Goal: Communication & Community: Answer question/provide support

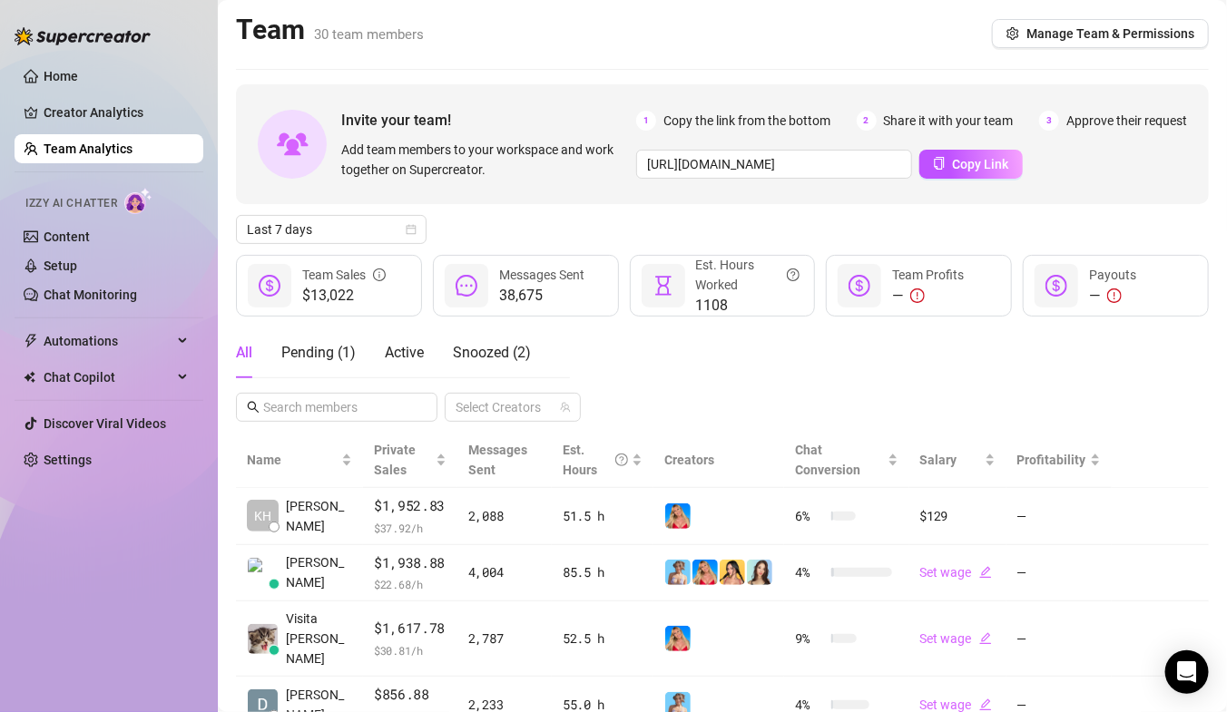
click at [96, 152] on link "Team Analytics" at bounding box center [88, 149] width 89 height 15
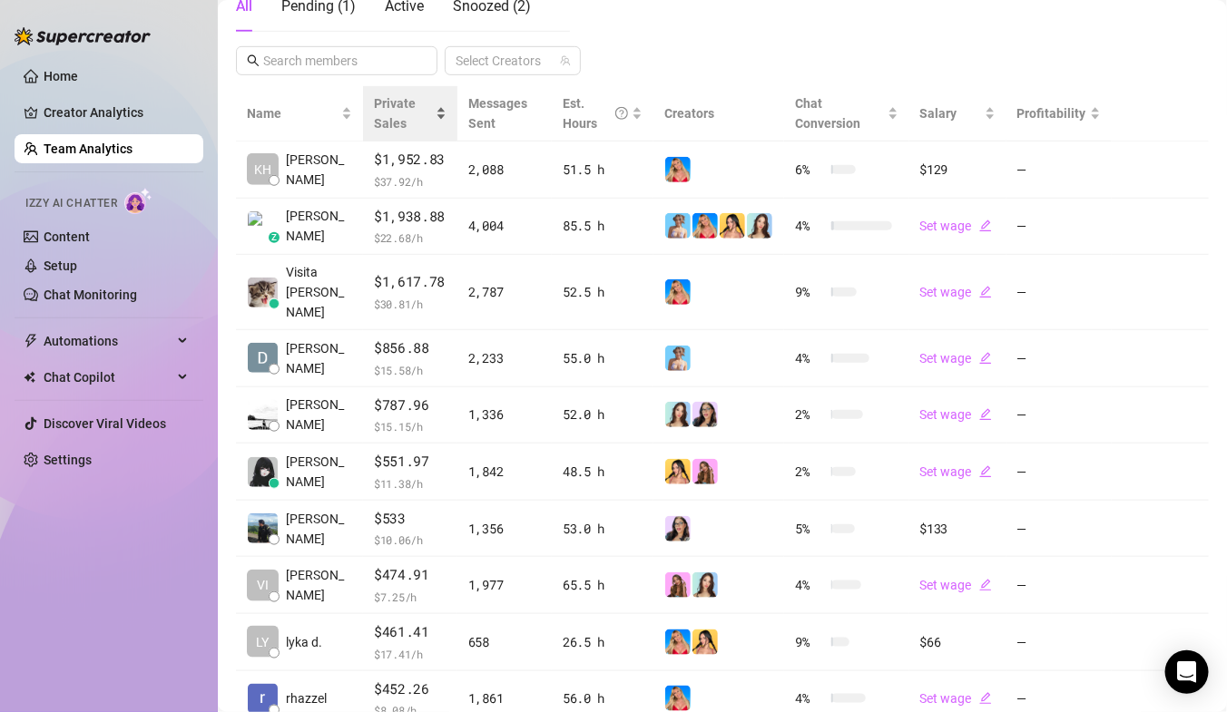
scroll to position [323, 0]
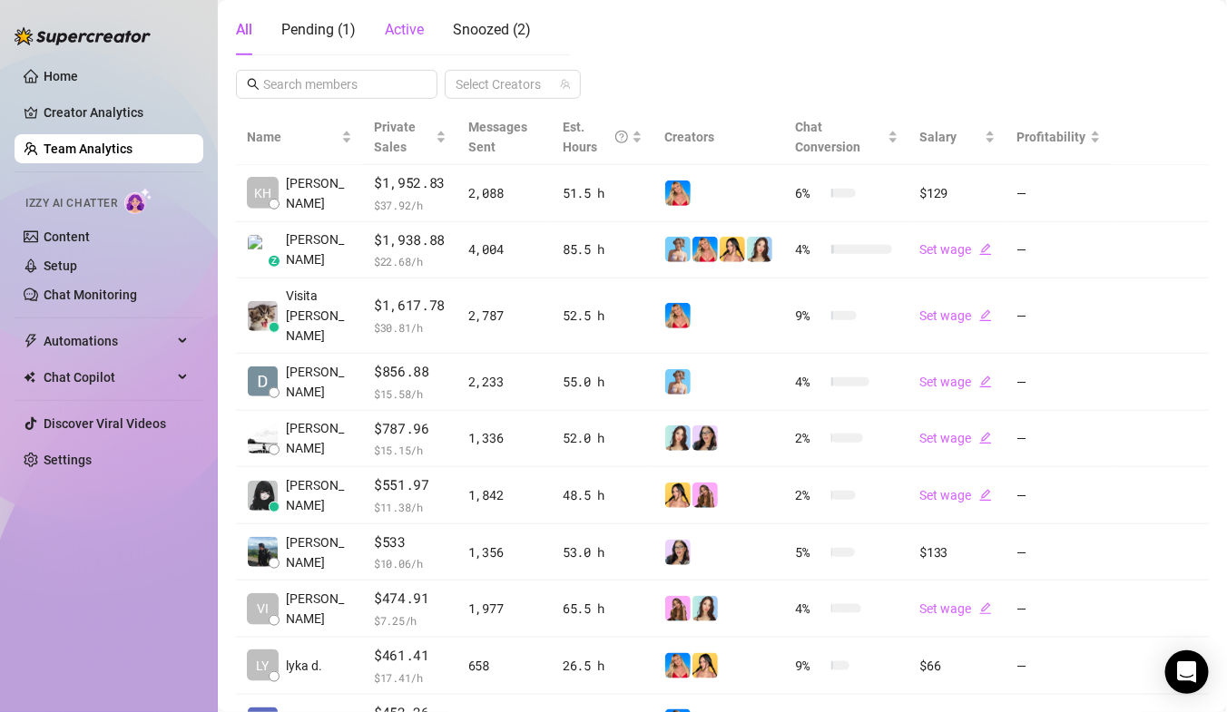
click at [390, 34] on span "Active" at bounding box center [404, 29] width 39 height 17
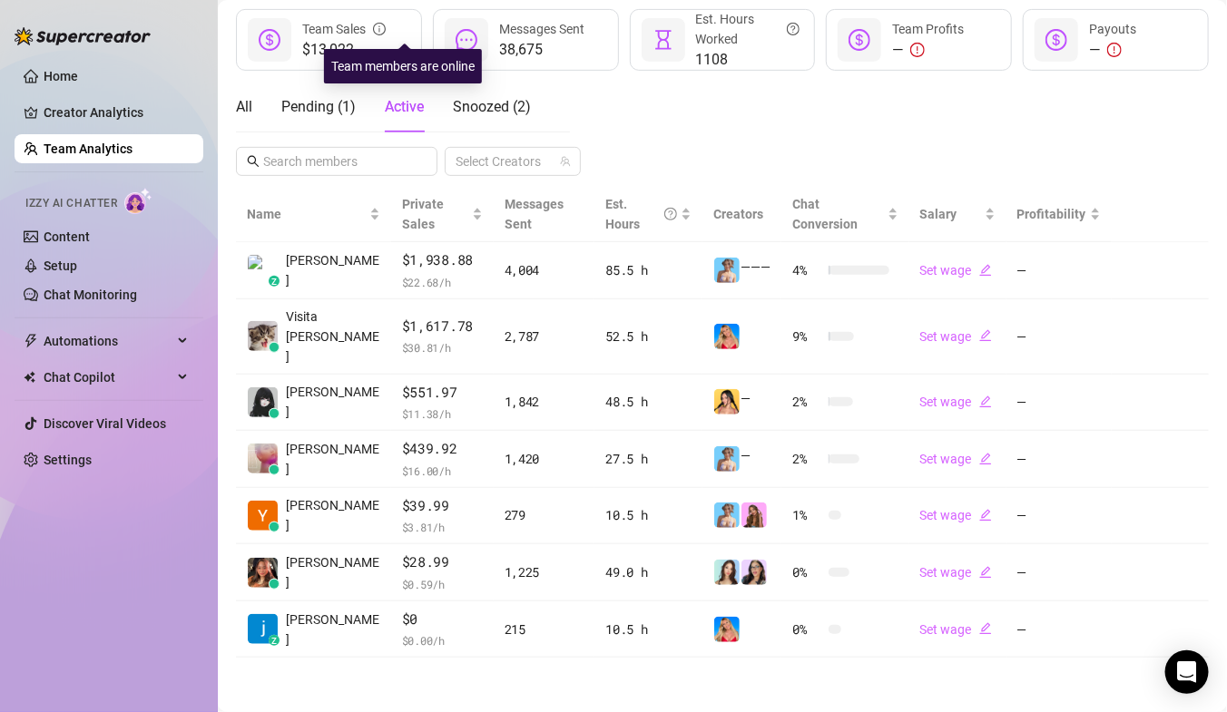
scroll to position [226, 0]
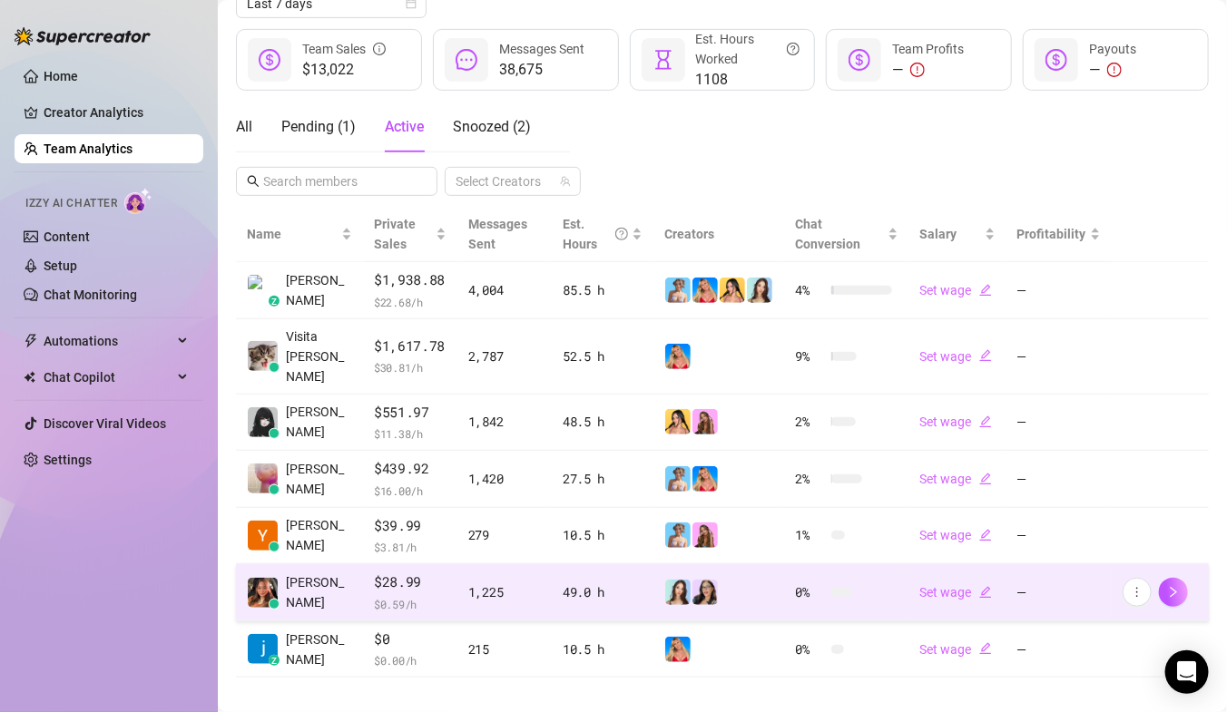
click at [345, 583] on td "[PERSON_NAME]" at bounding box center [299, 592] width 127 height 57
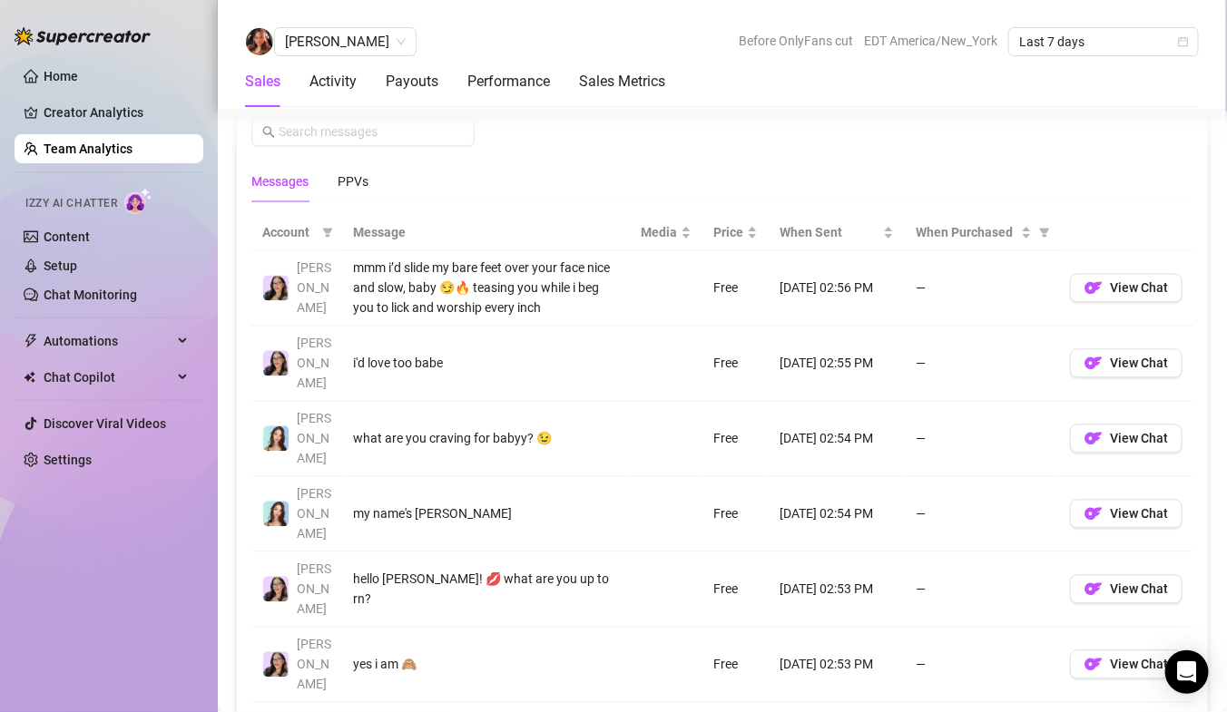
scroll to position [1297, 0]
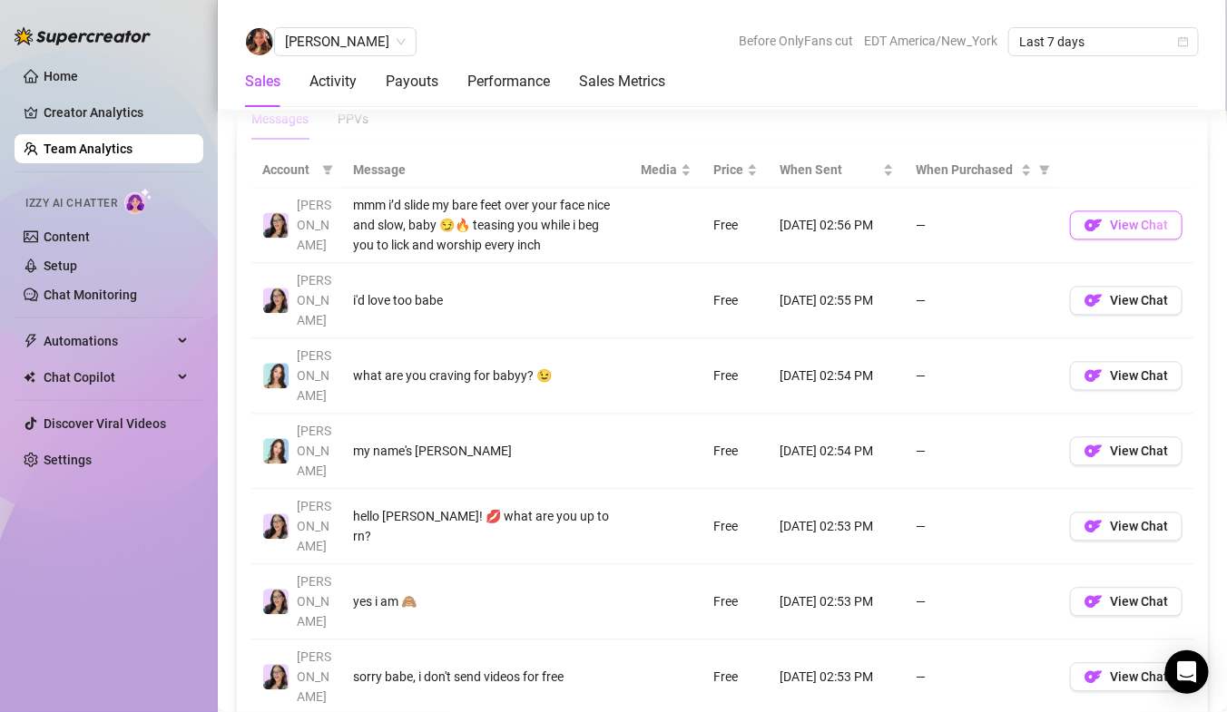
click at [1146, 222] on span "View Chat" at bounding box center [1139, 225] width 58 height 15
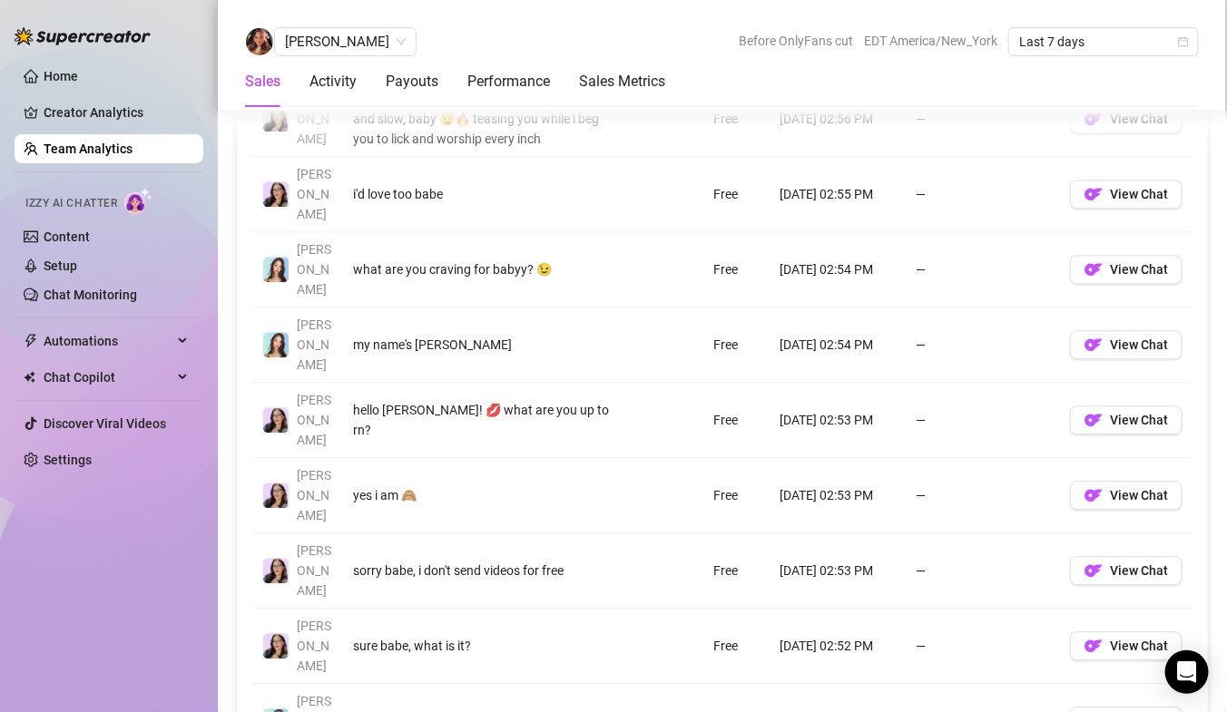
scroll to position [1397, 0]
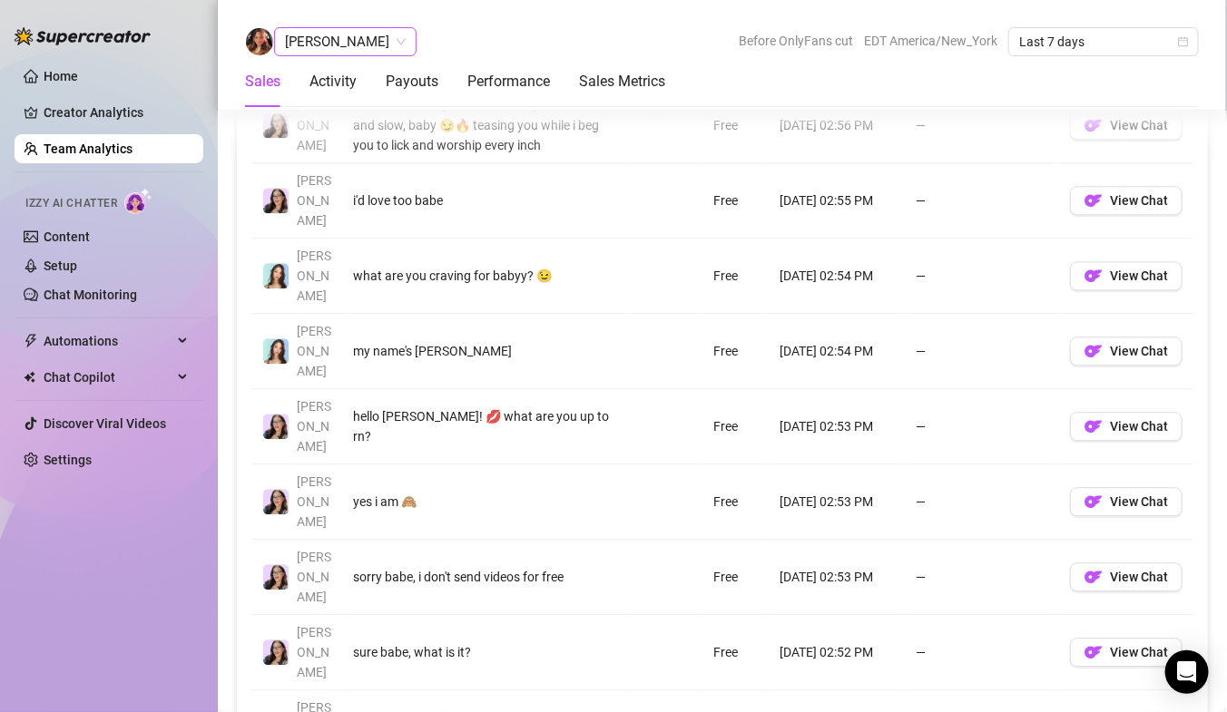
click at [328, 38] on span "[PERSON_NAME]" at bounding box center [345, 41] width 121 height 27
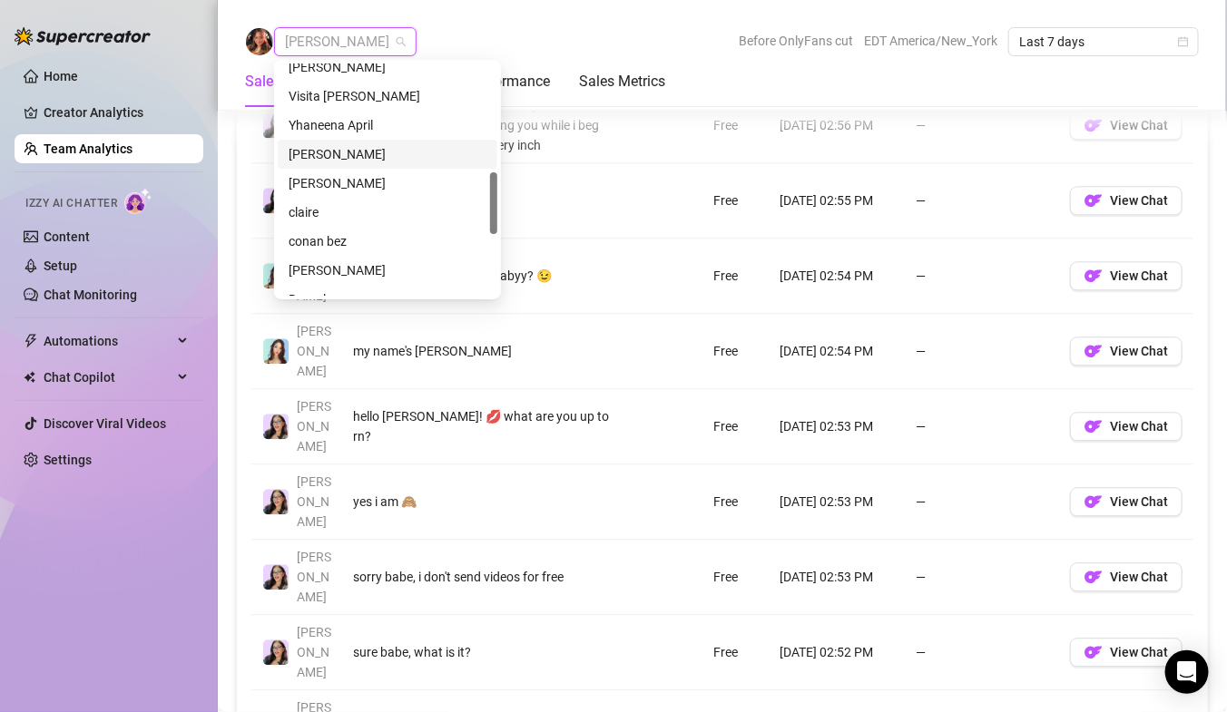
scroll to position [405, 0]
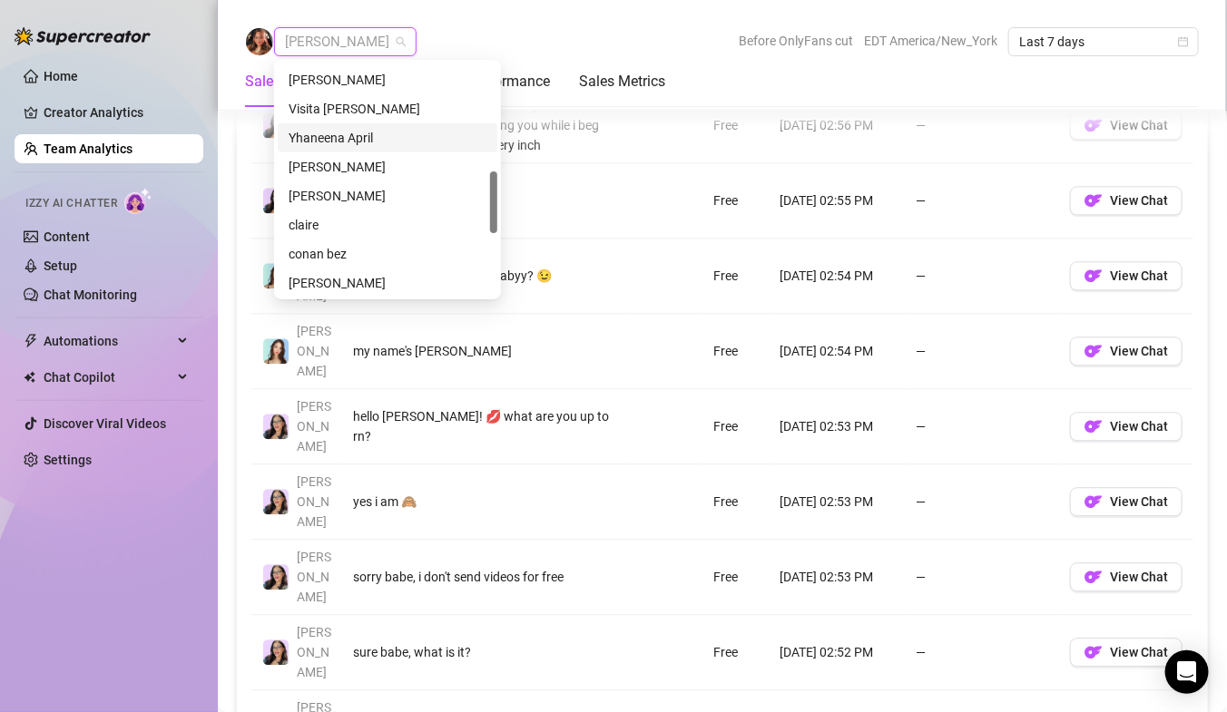
click at [349, 136] on div "Yhaneena April" at bounding box center [388, 138] width 198 height 20
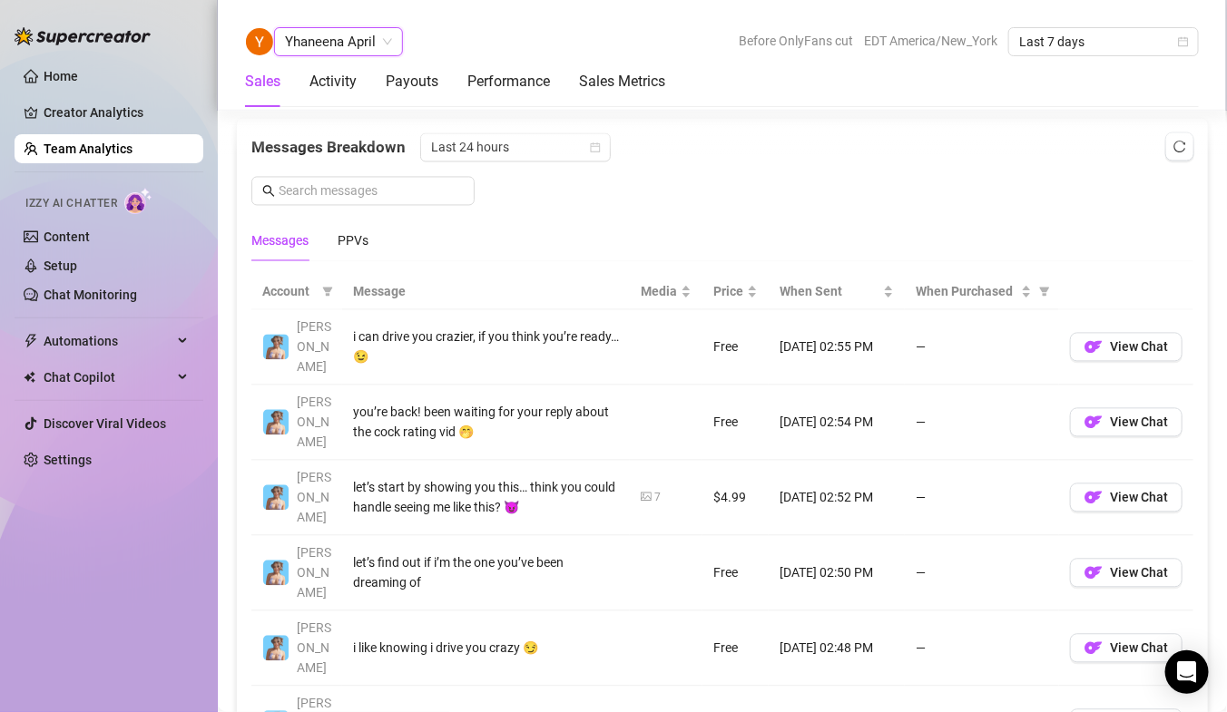
scroll to position [1174, 0]
click at [356, 240] on div "PPVs" at bounding box center [352, 242] width 31 height 20
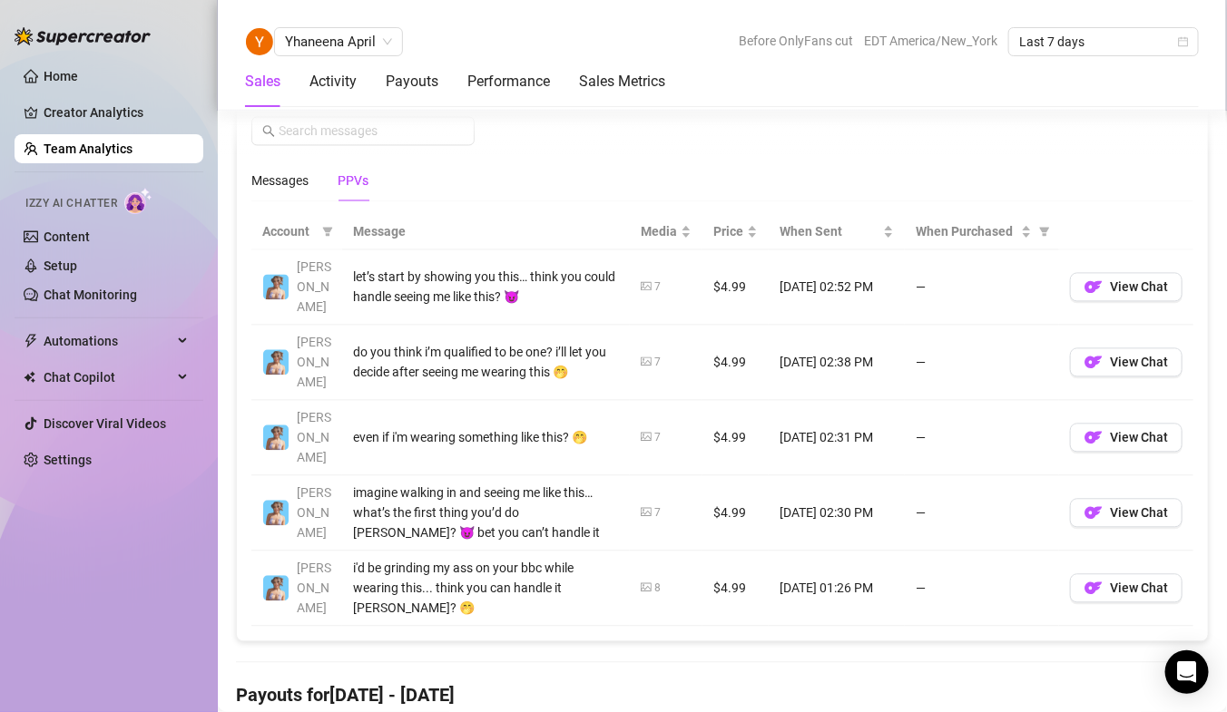
scroll to position [1241, 0]
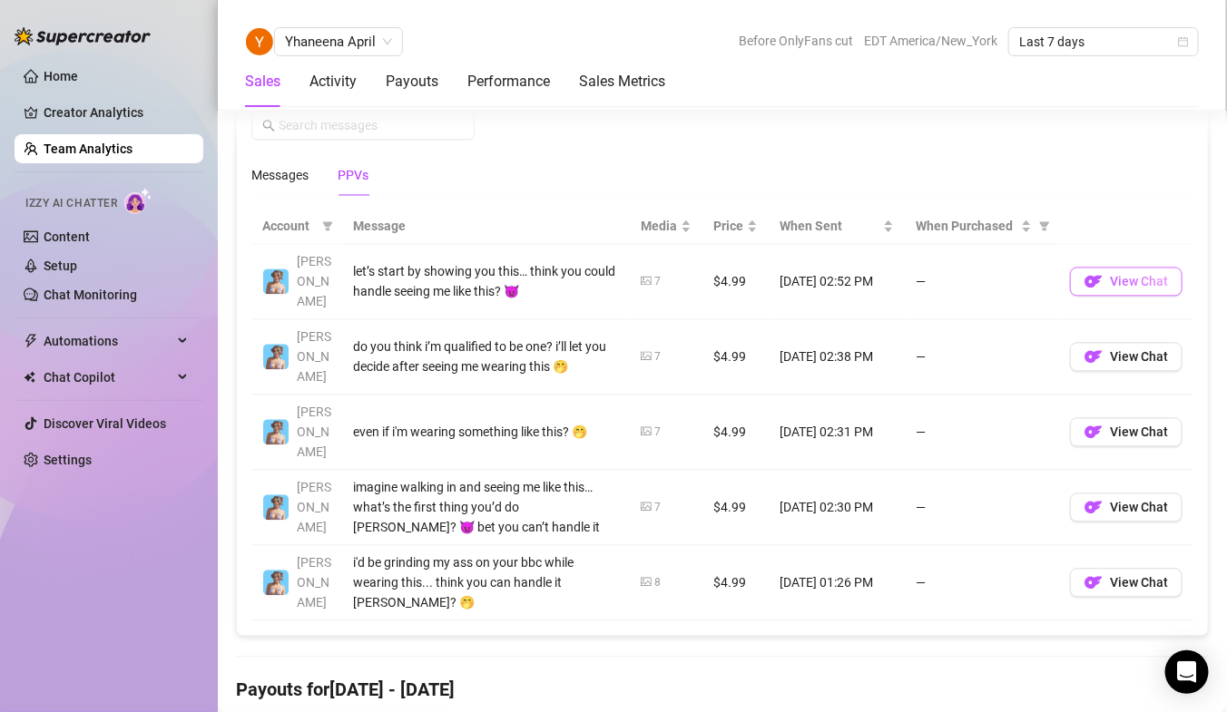
click at [1095, 274] on img "button" at bounding box center [1093, 281] width 18 height 18
click at [89, 148] on link "Team Analytics" at bounding box center [88, 149] width 89 height 15
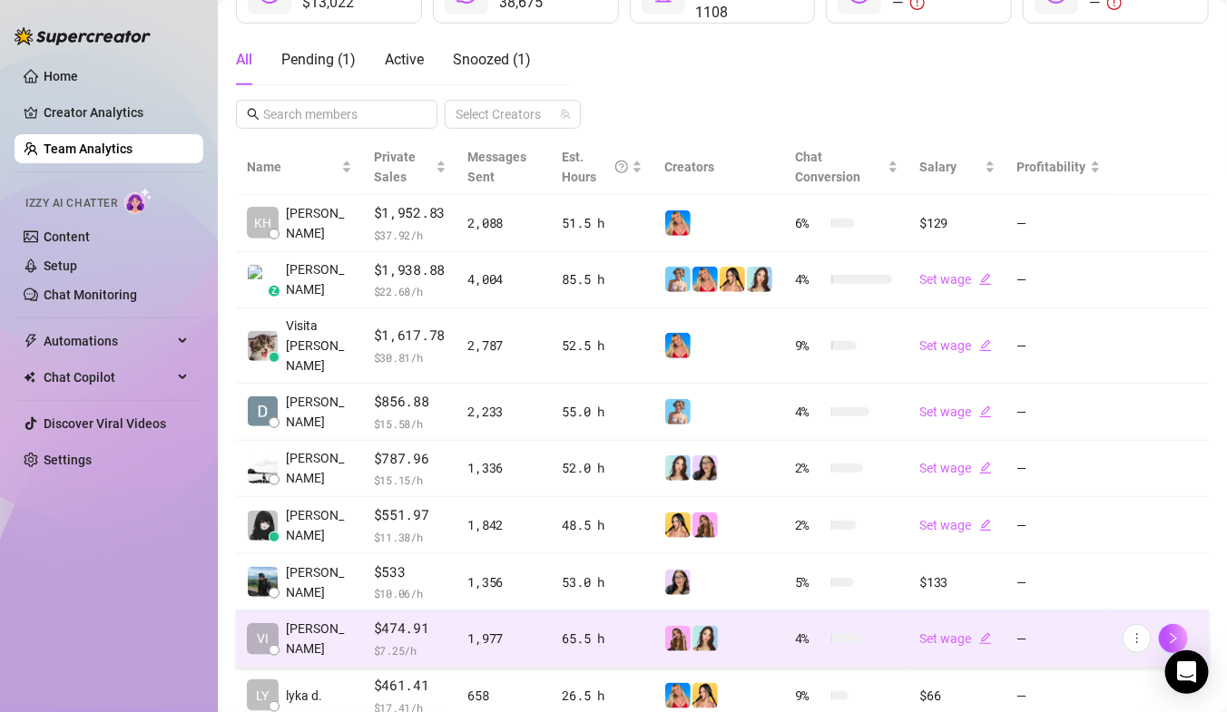
scroll to position [265, 0]
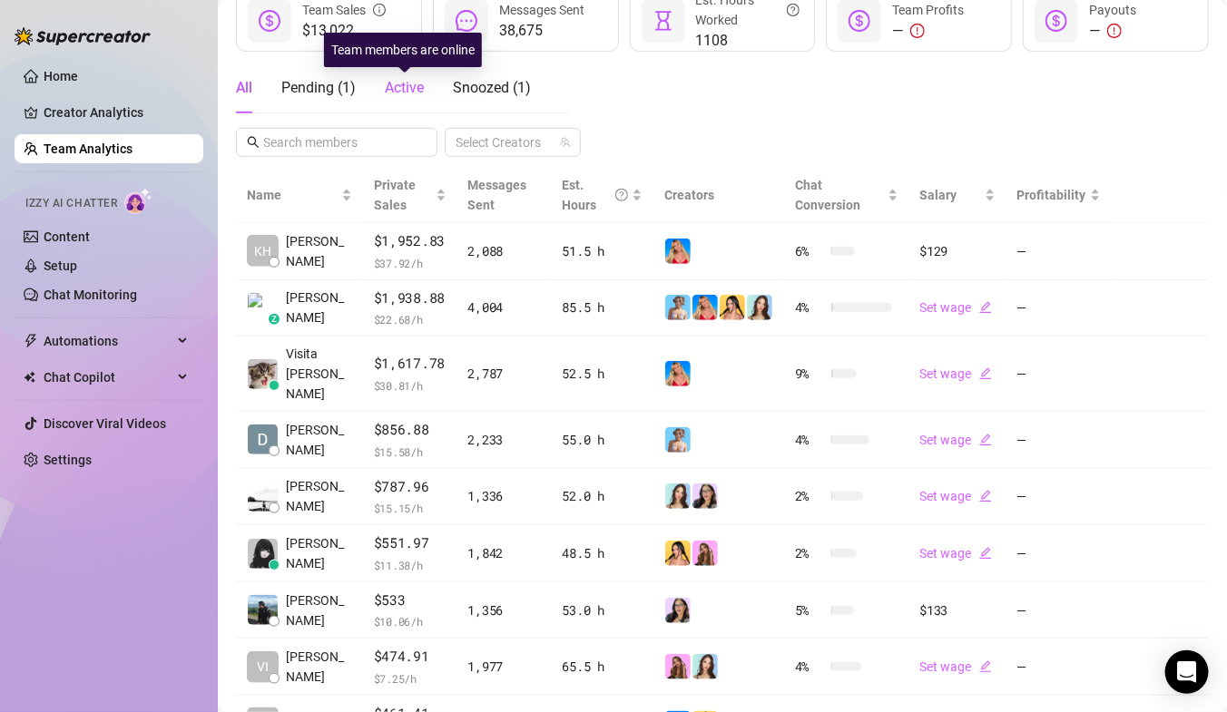
click at [406, 83] on span "Active" at bounding box center [404, 87] width 39 height 17
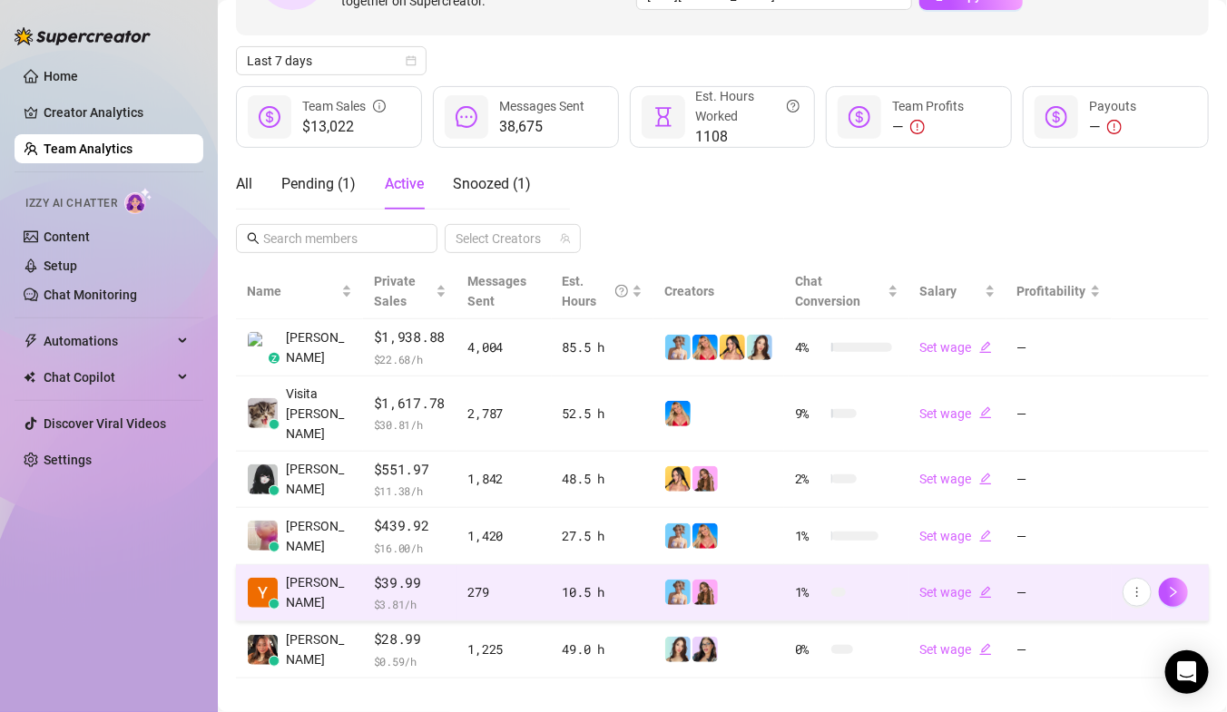
click at [374, 595] on span "$ 3.81 /h" at bounding box center [410, 604] width 73 height 18
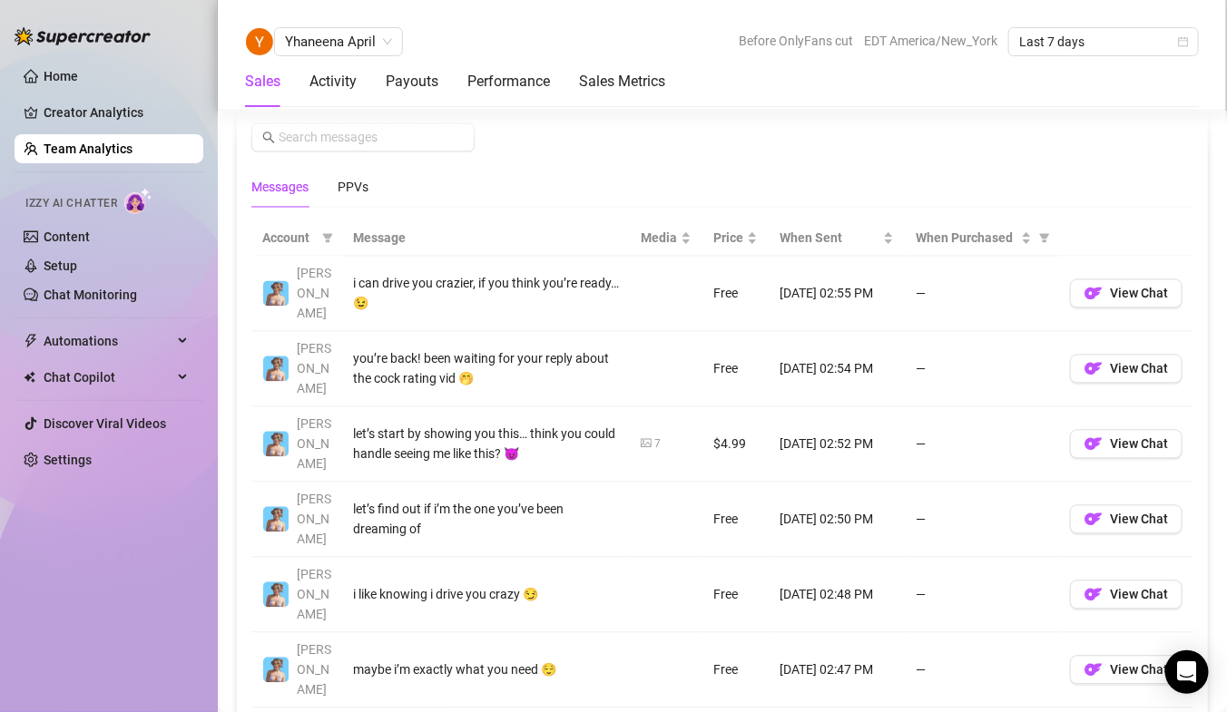
scroll to position [1243, 0]
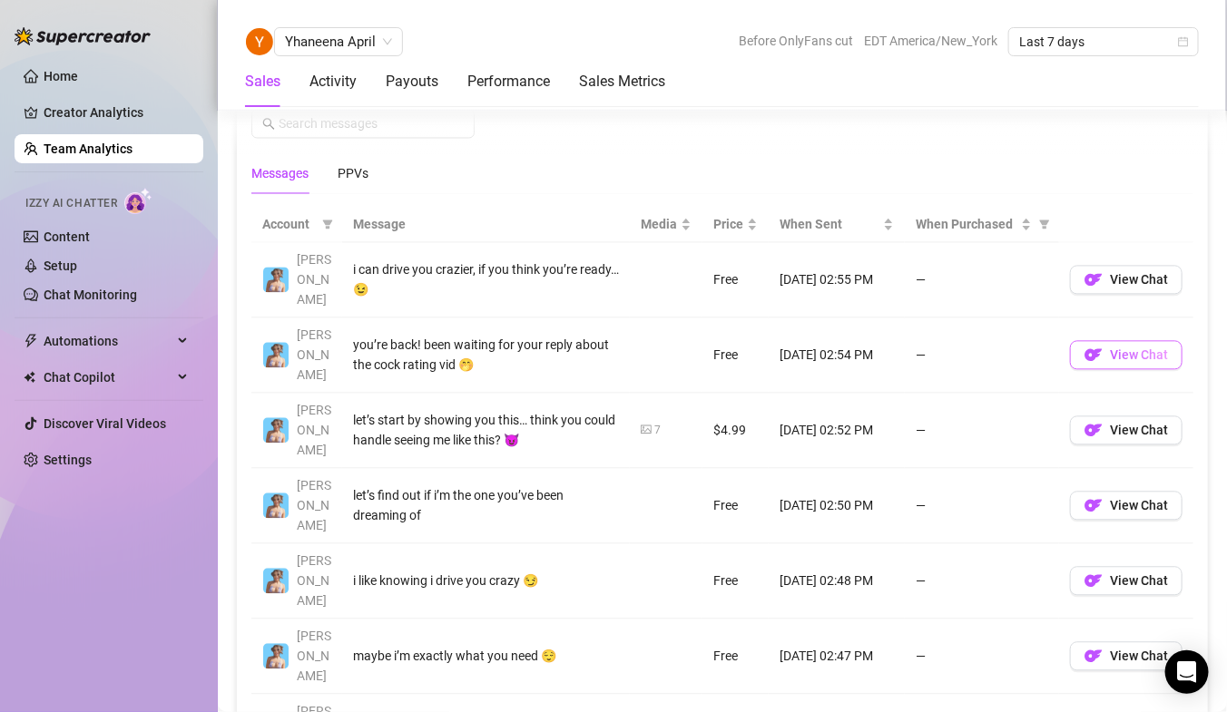
click at [1126, 347] on span "View Chat" at bounding box center [1139, 354] width 58 height 15
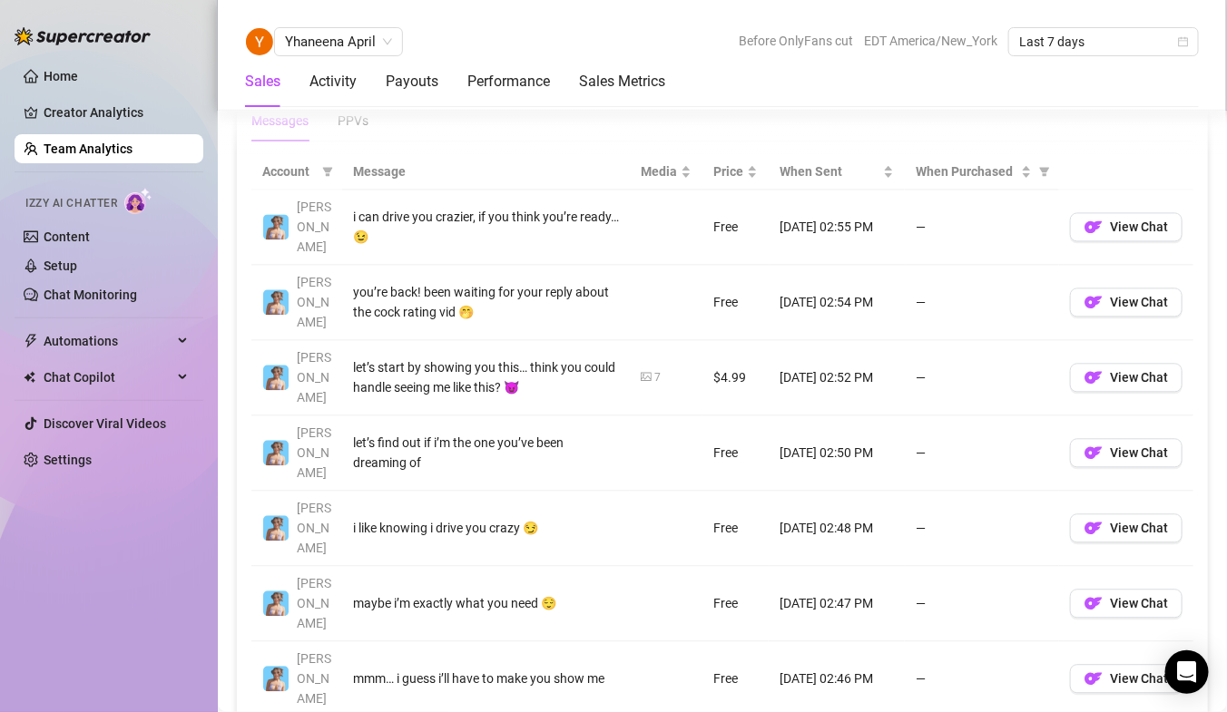
scroll to position [1328, 0]
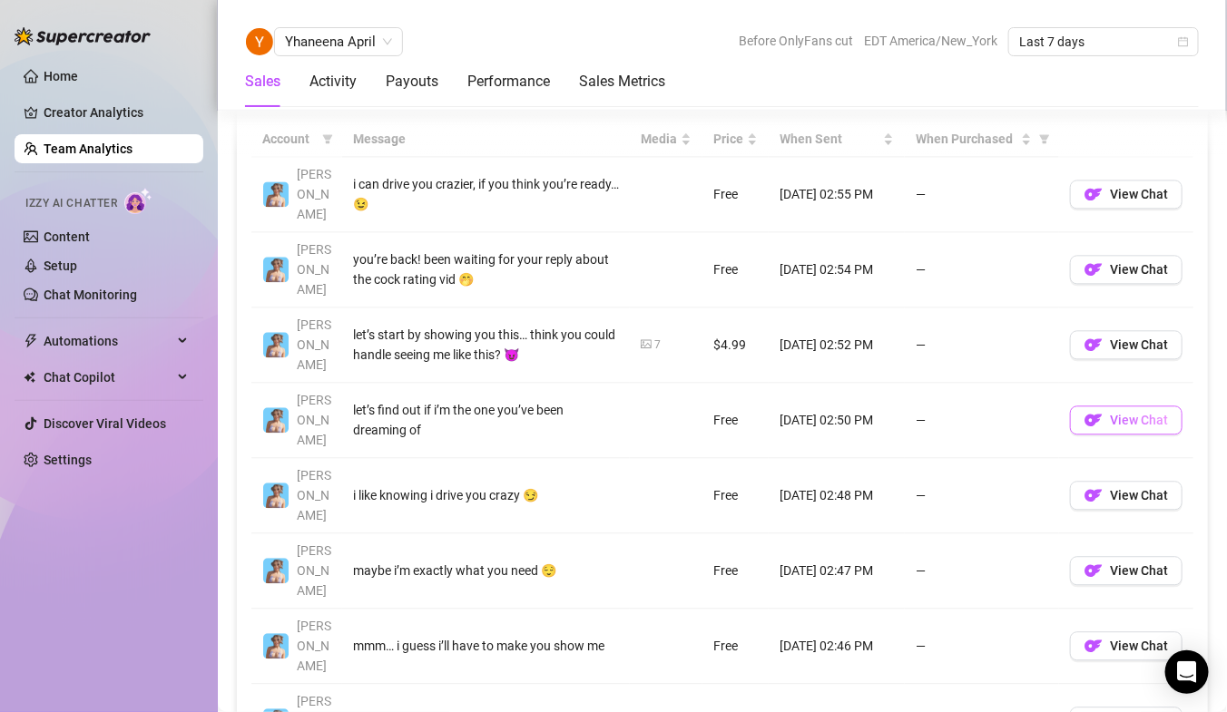
click at [1150, 413] on span "View Chat" at bounding box center [1139, 420] width 58 height 15
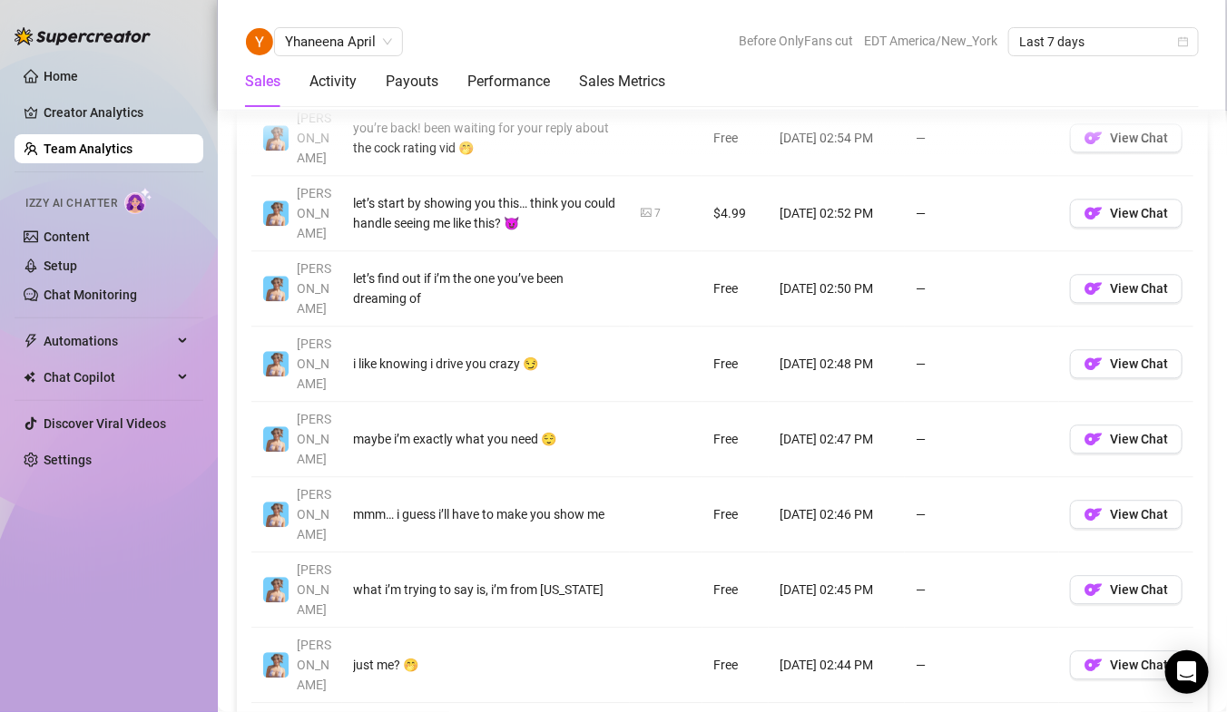
scroll to position [1464, 0]
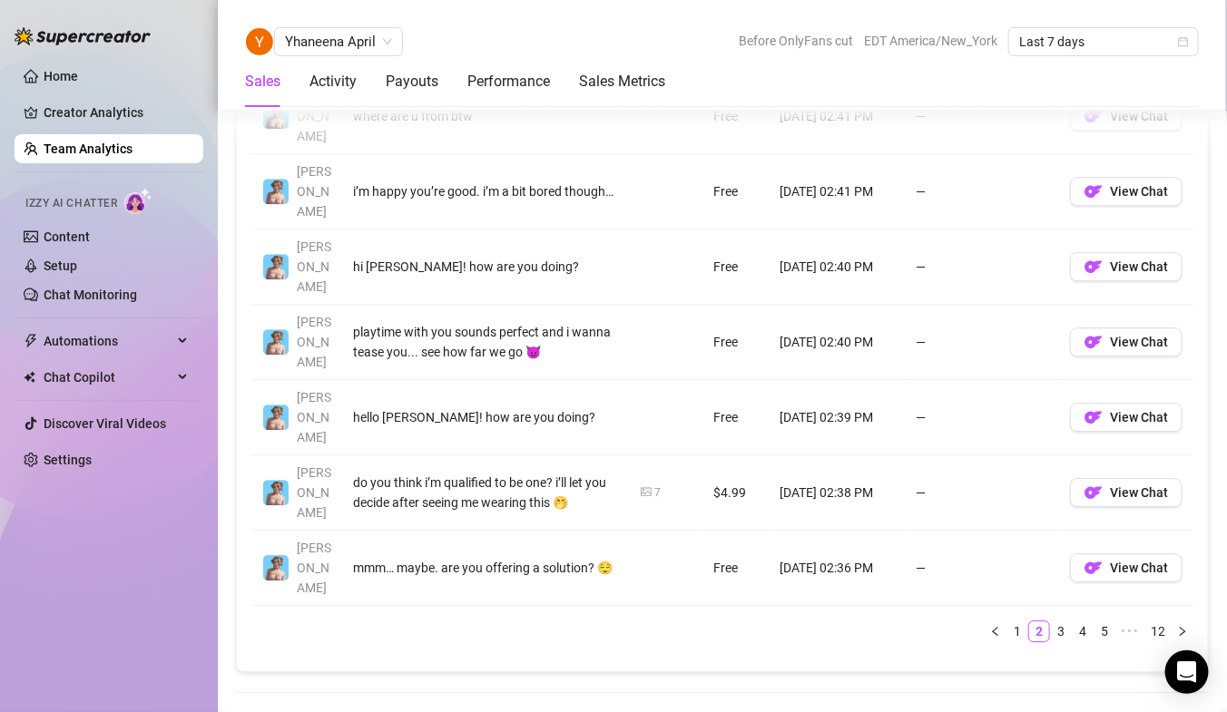
scroll to position [1637, 0]
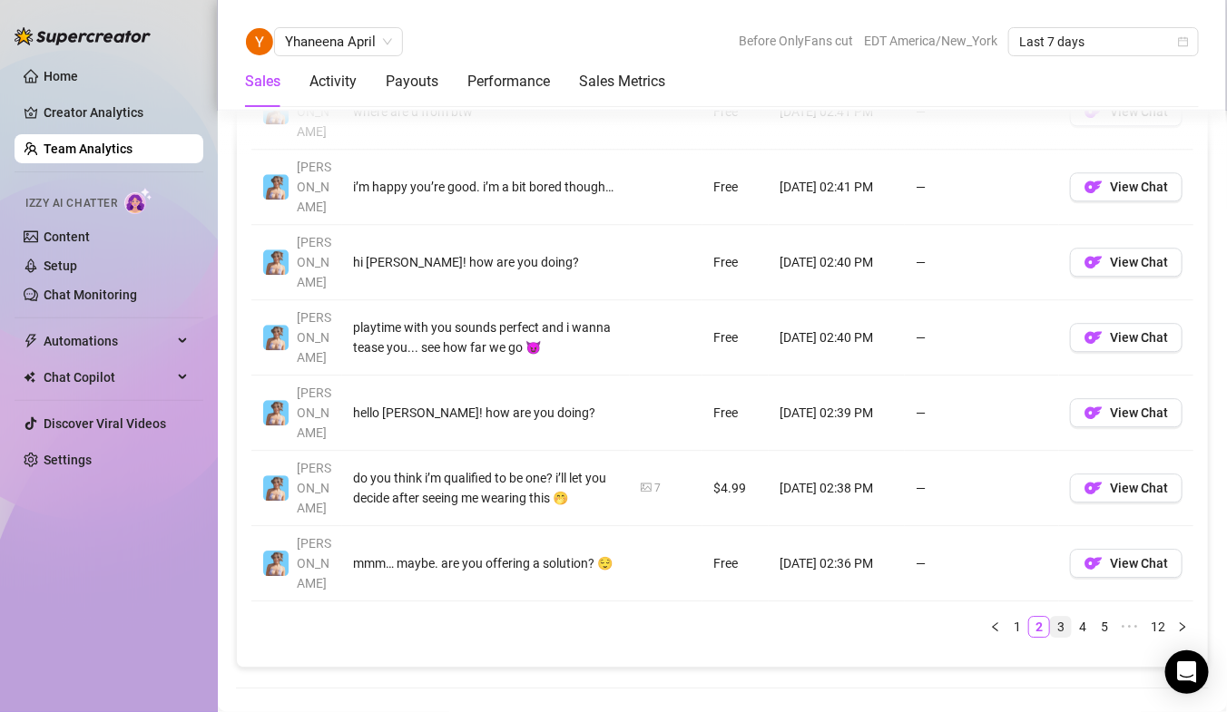
click at [1065, 617] on link "3" at bounding box center [1061, 627] width 20 height 20
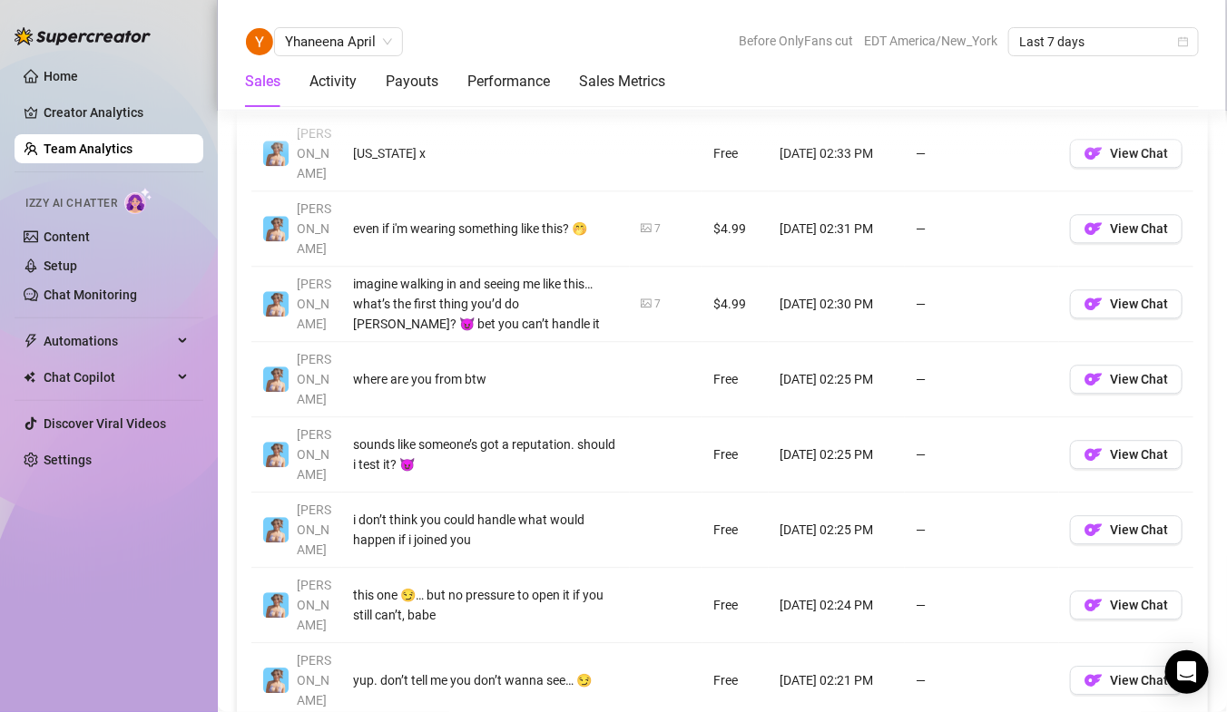
scroll to position [1521, 0]
click at [1157, 664] on button "View Chat" at bounding box center [1126, 678] width 112 height 29
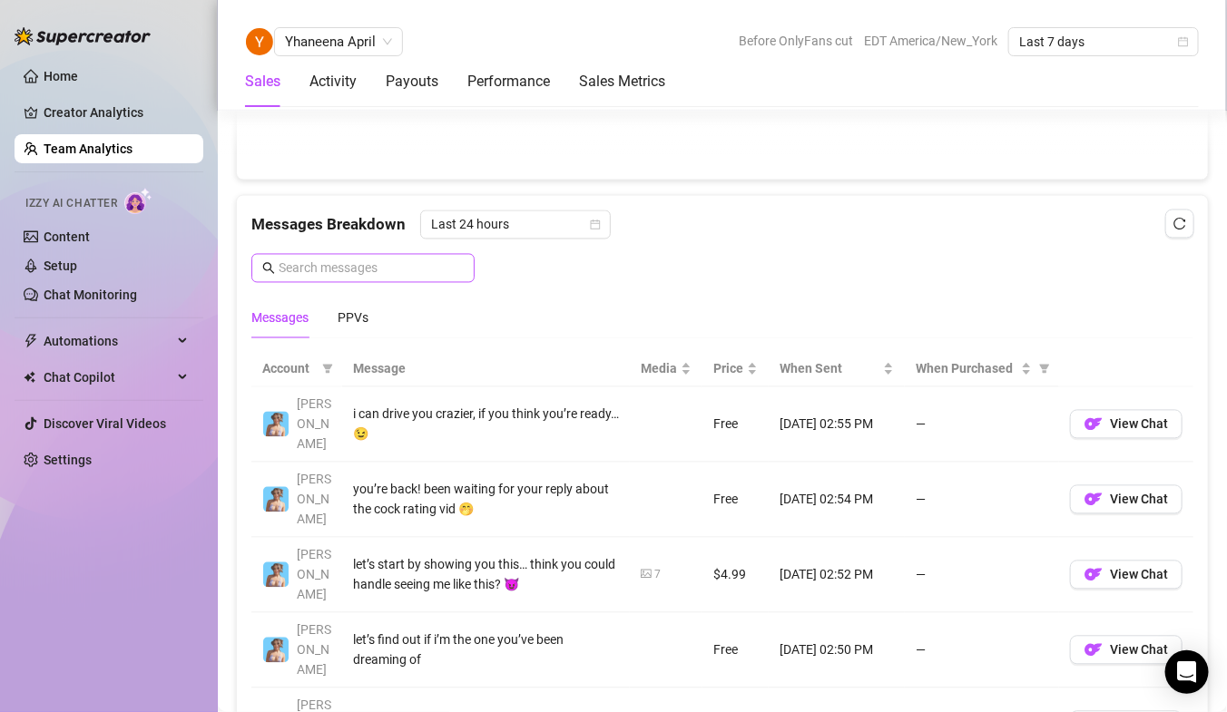
scroll to position [1094, 0]
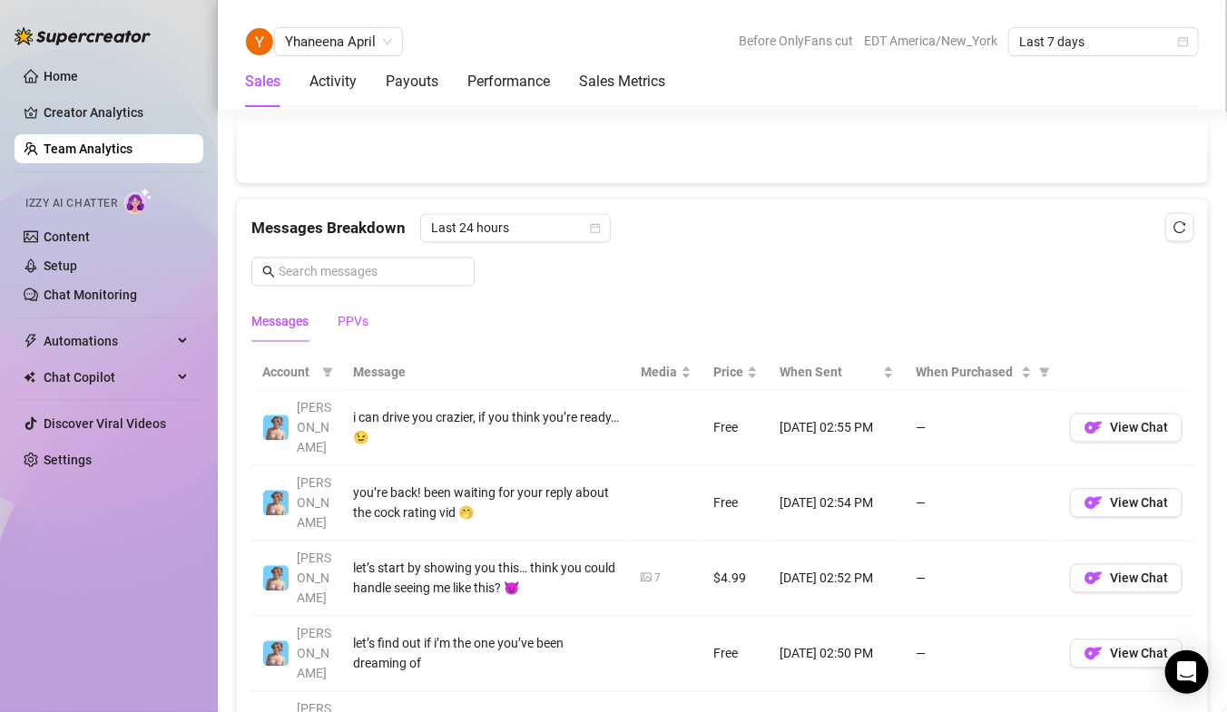
click at [358, 317] on div "PPVs" at bounding box center [352, 322] width 31 height 20
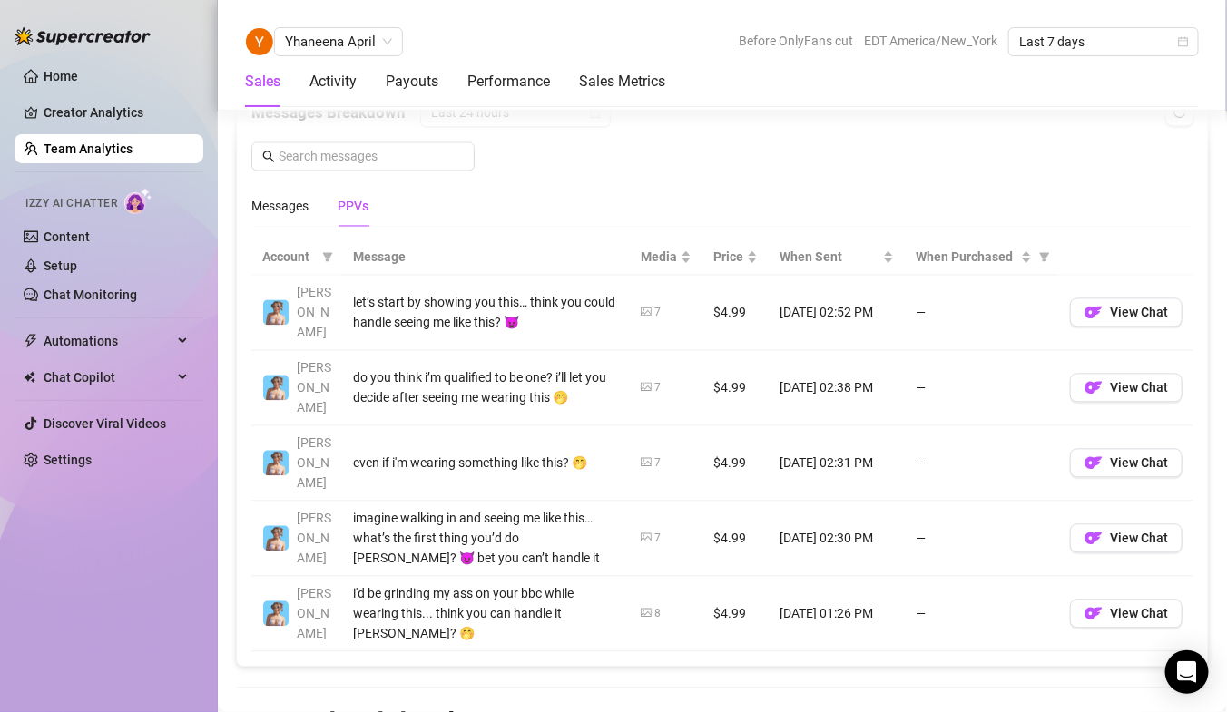
scroll to position [1211, 0]
click at [1151, 455] on span "View Chat" at bounding box center [1139, 462] width 58 height 15
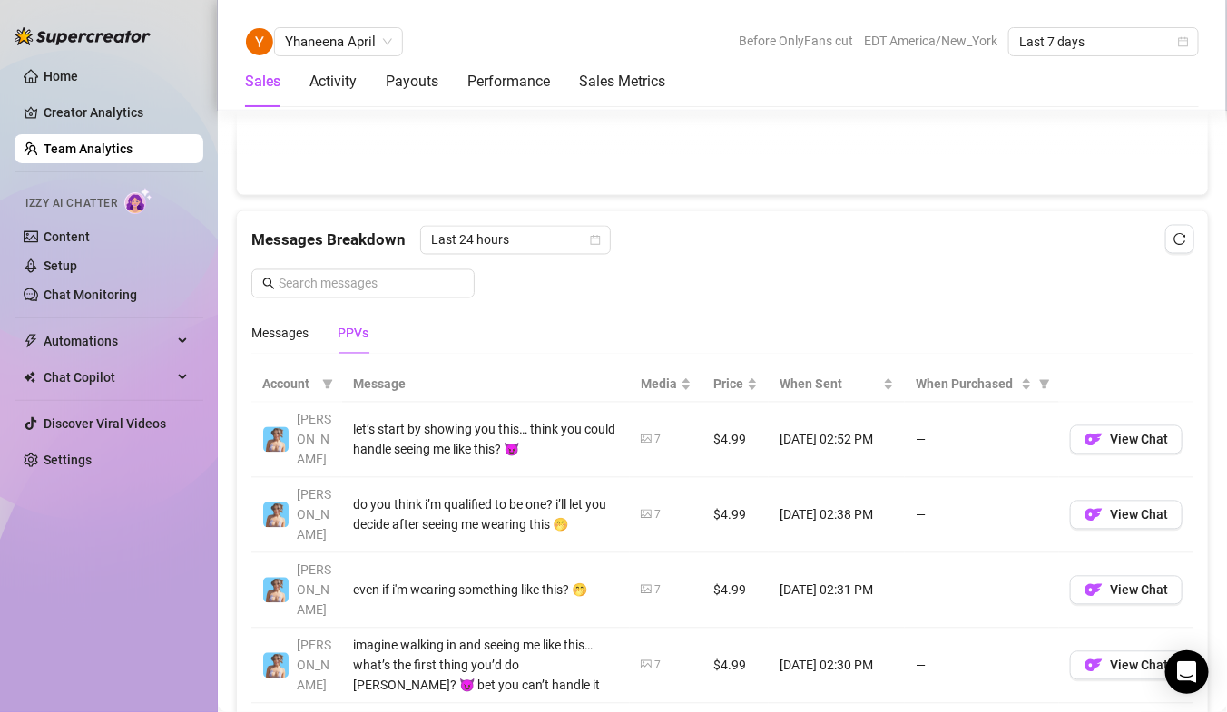
scroll to position [1009, 0]
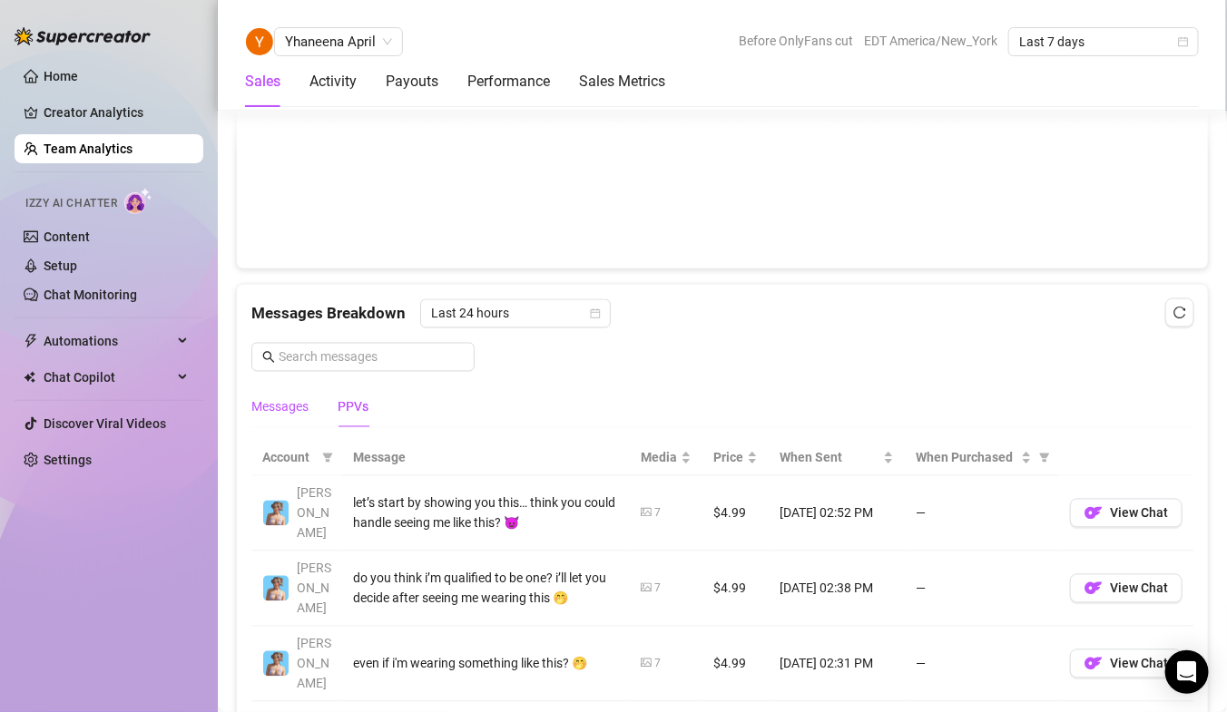
click at [285, 405] on div "Messages" at bounding box center [279, 407] width 57 height 20
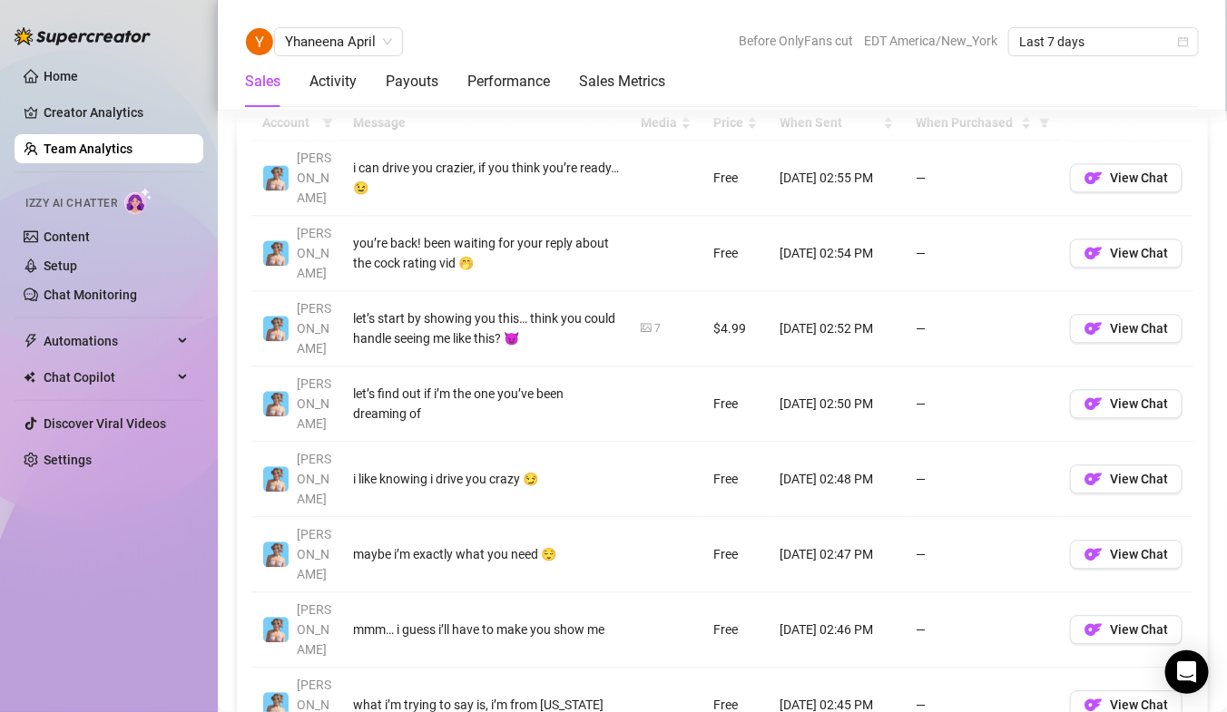
scroll to position [1341, 0]
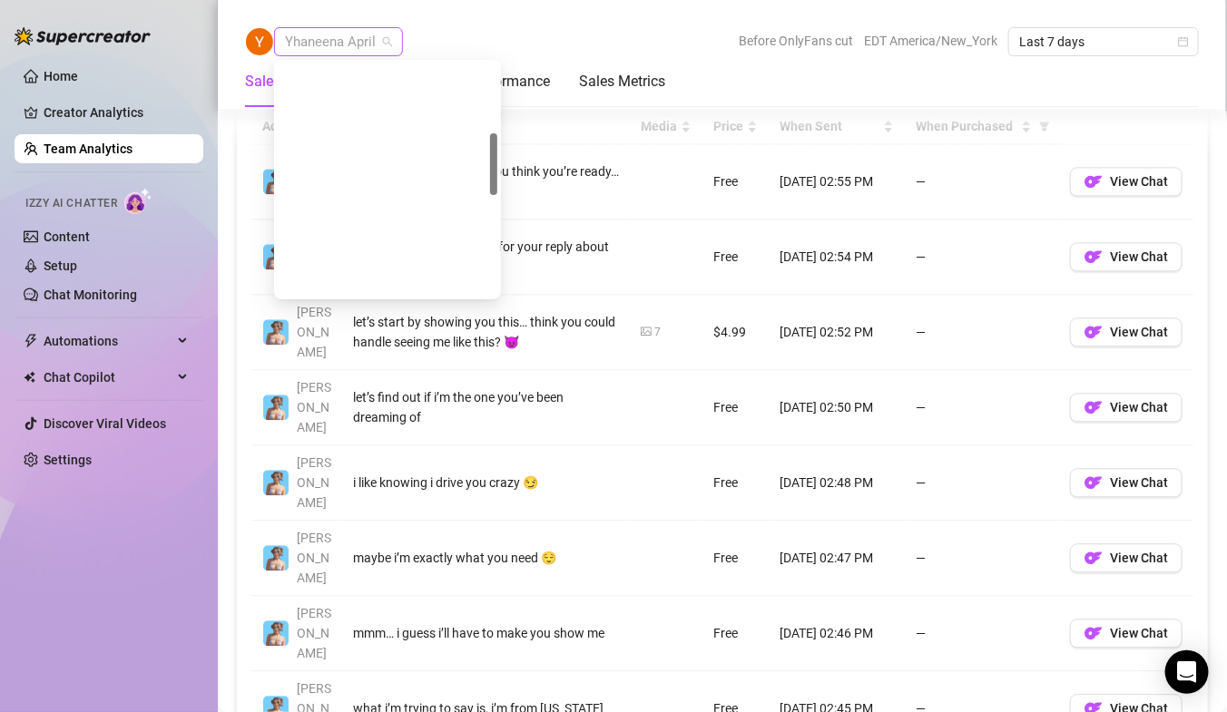
click at [347, 38] on span "Yhaneena April" at bounding box center [338, 41] width 107 height 27
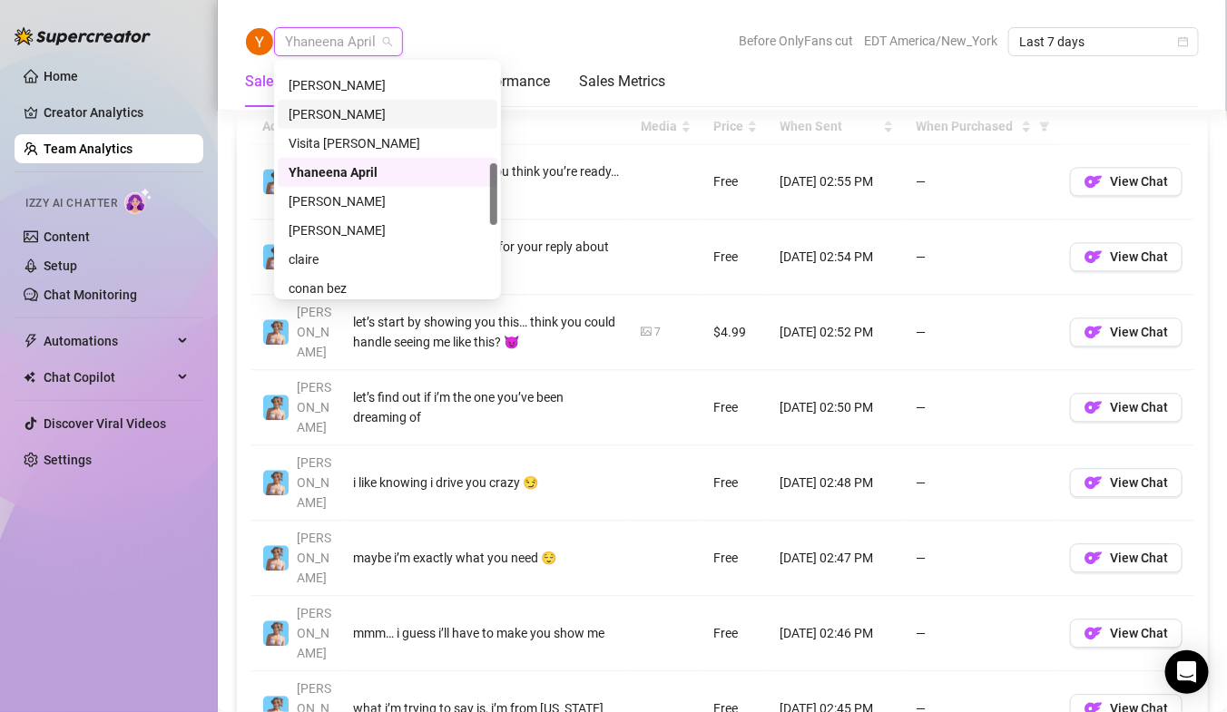
scroll to position [375, 0]
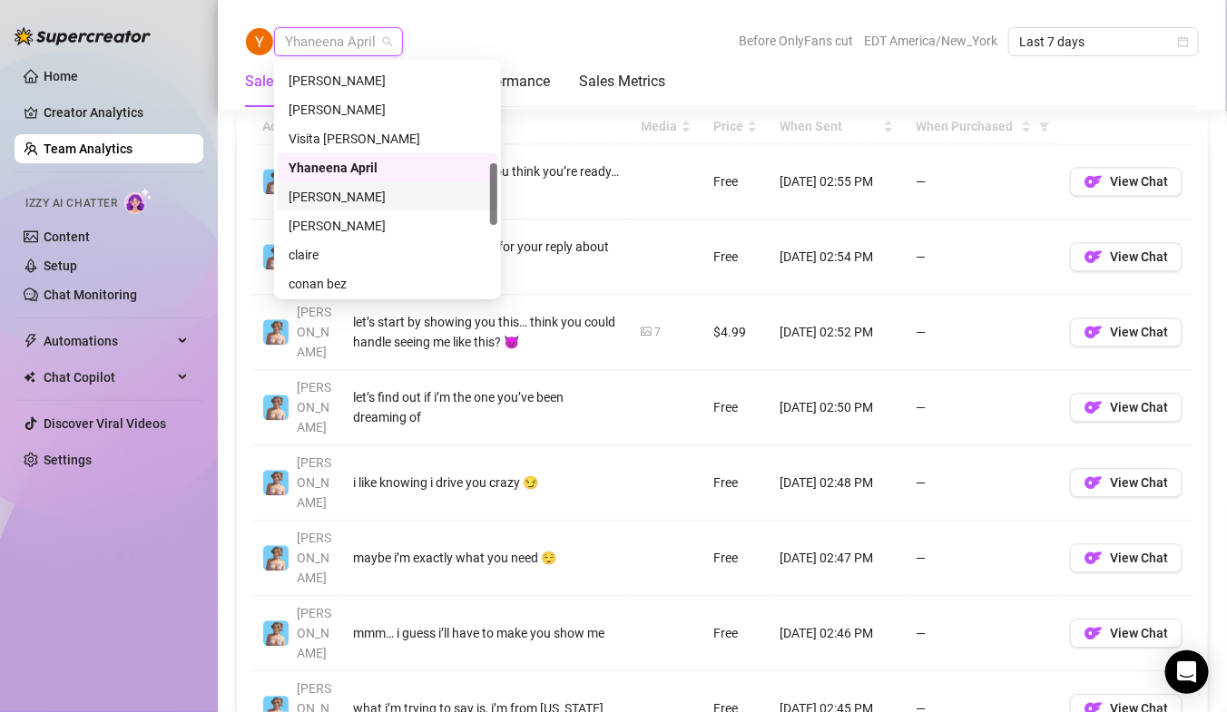
click at [343, 193] on div "[PERSON_NAME]" at bounding box center [388, 197] width 198 height 20
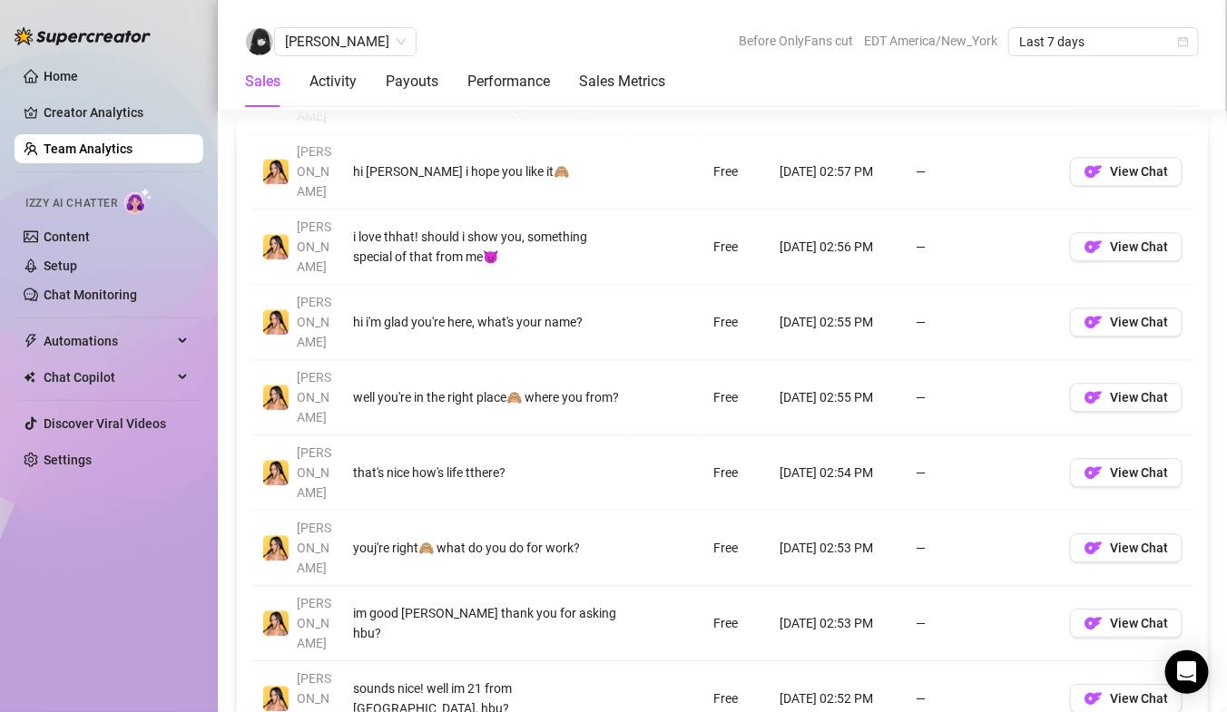
scroll to position [1393, 0]
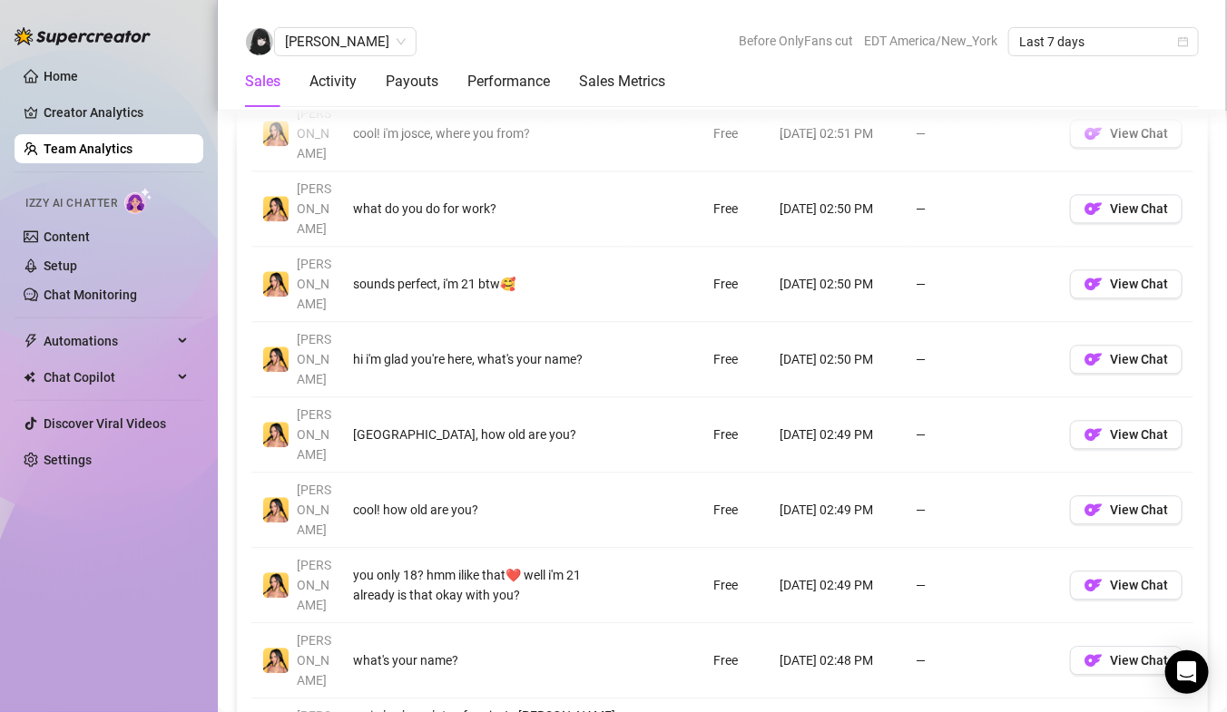
scroll to position [1385, 0]
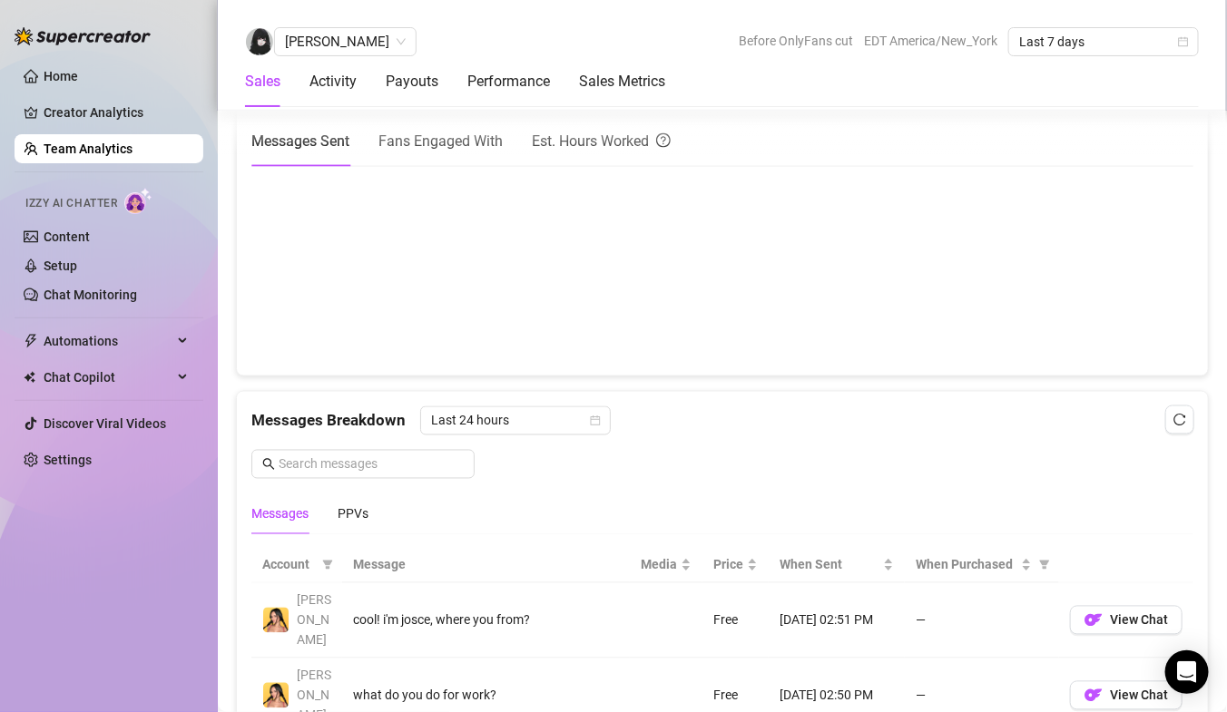
scroll to position [858, 0]
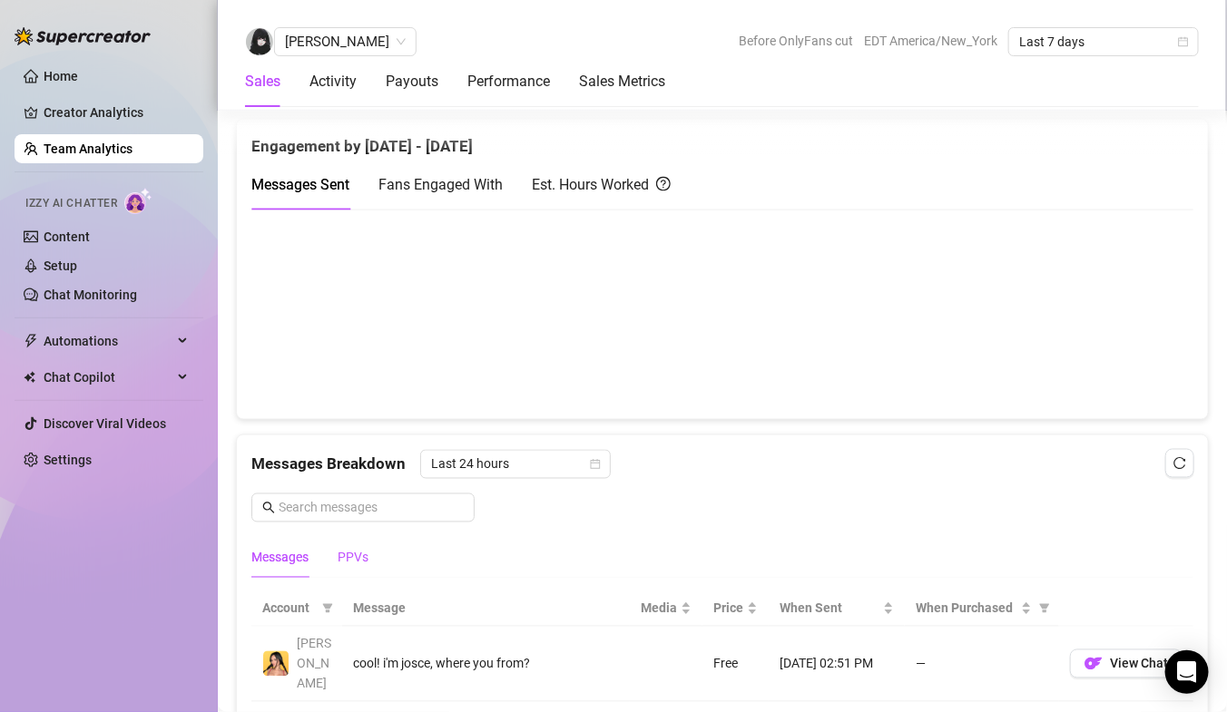
click at [357, 548] on div "PPVs" at bounding box center [352, 558] width 31 height 20
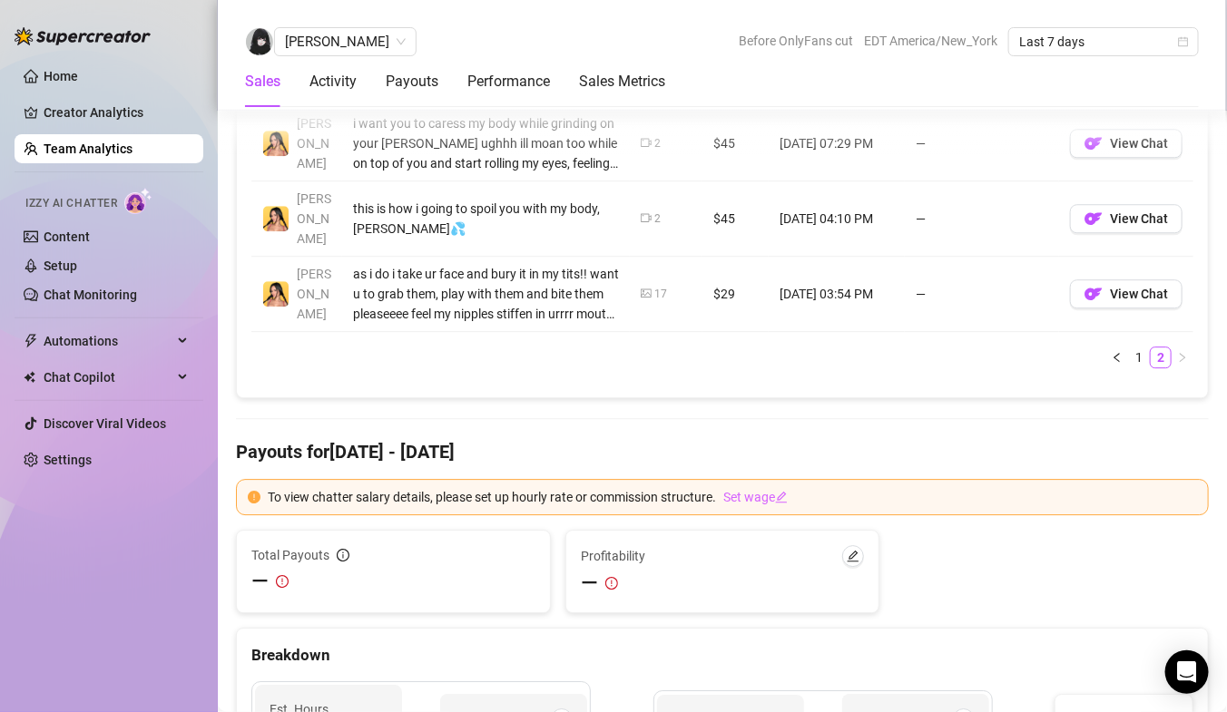
scroll to position [1679, 0]
click at [1139, 348] on link "1" at bounding box center [1139, 358] width 20 height 20
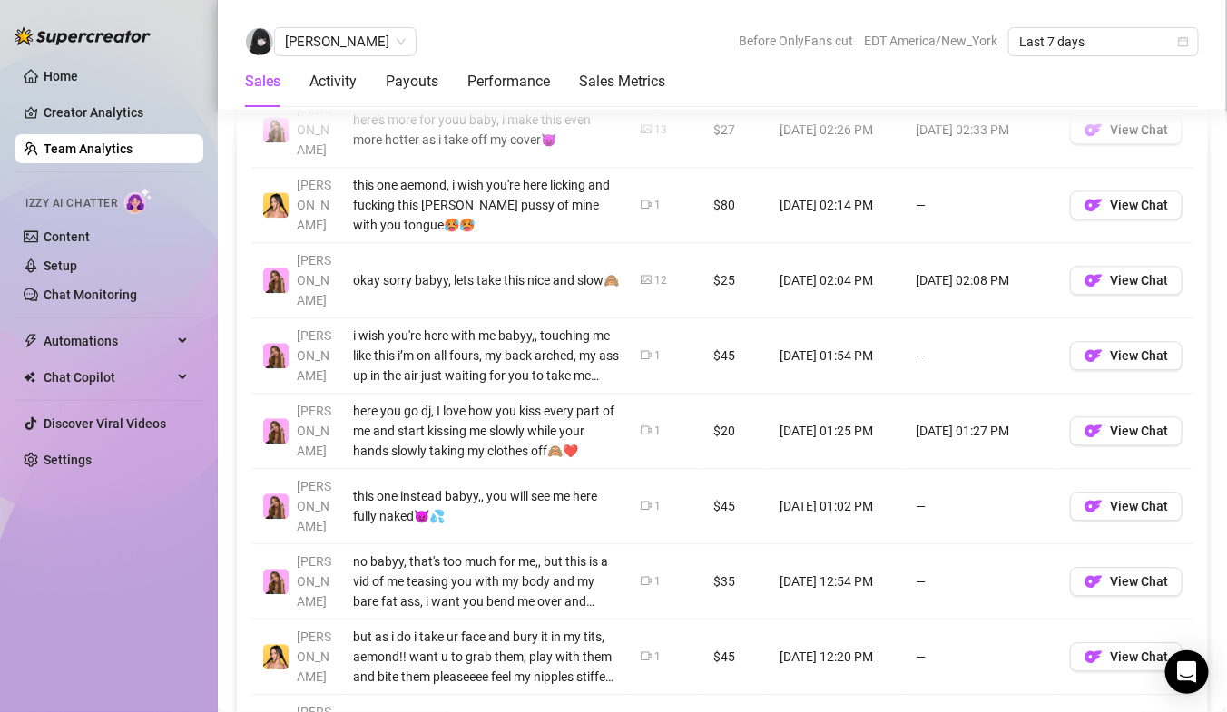
scroll to position [1341, 0]
